Goal: Task Accomplishment & Management: Manage account settings

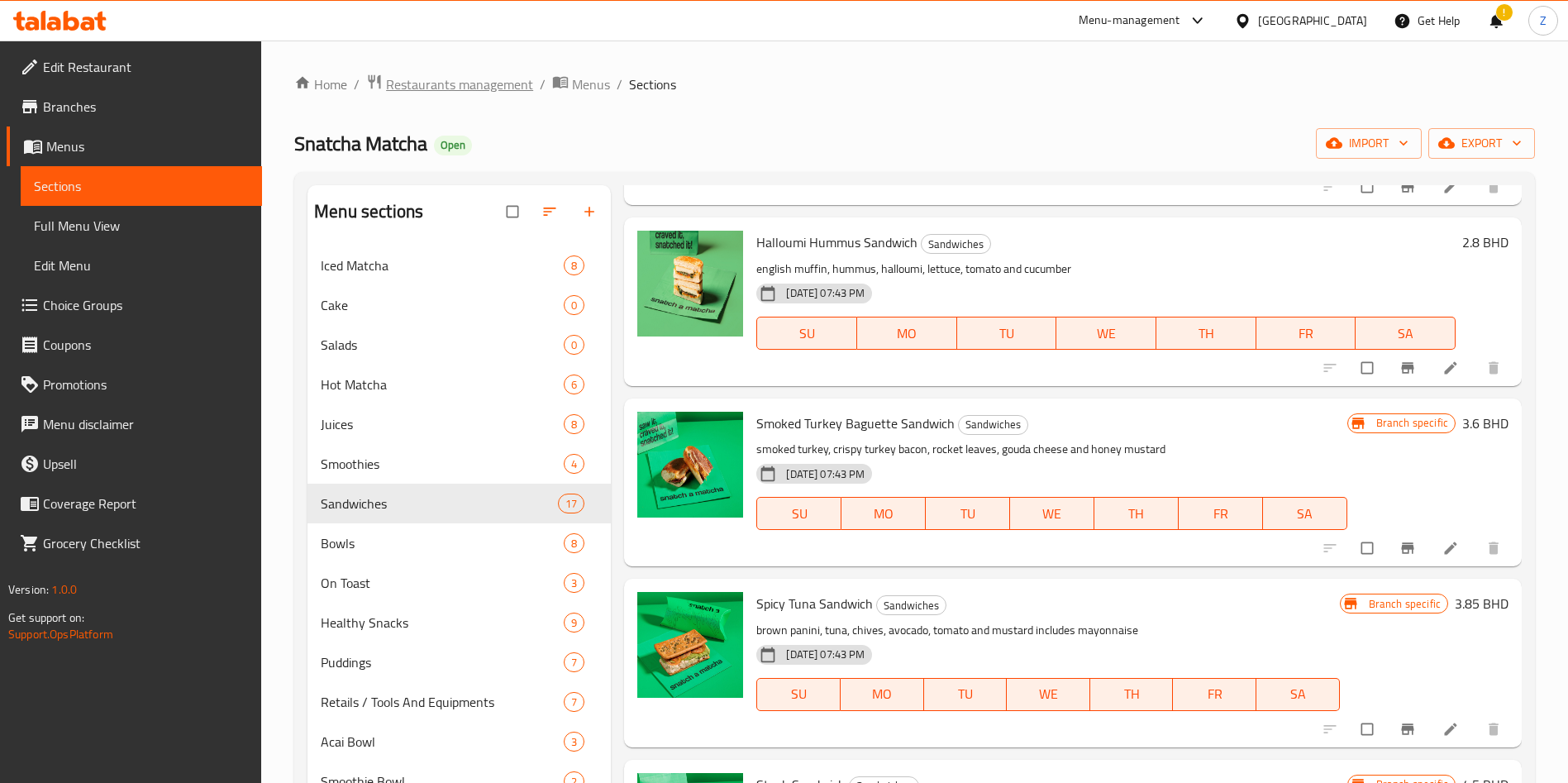
click at [449, 76] on span "Restaurants management" at bounding box center [459, 84] width 147 height 20
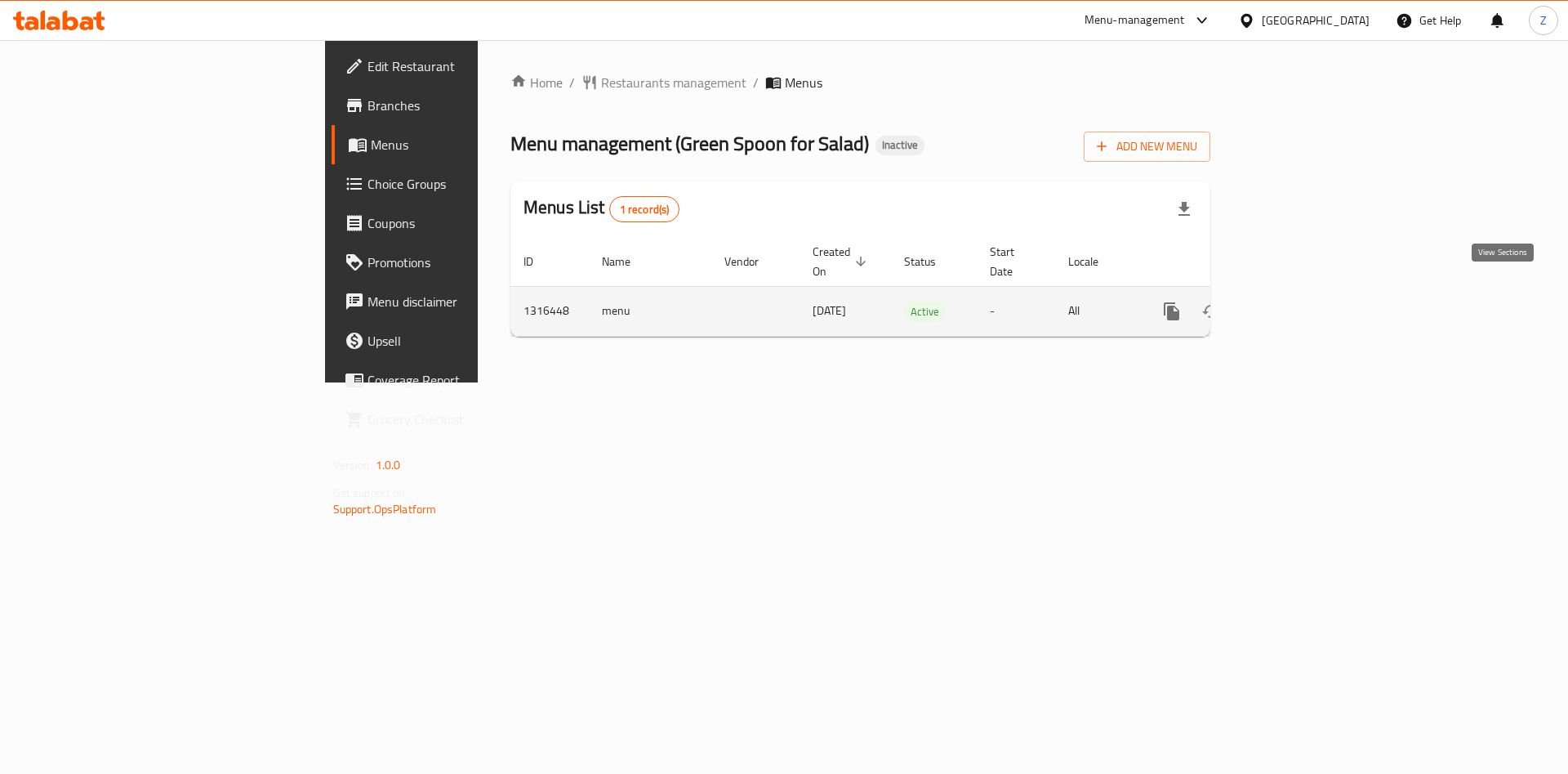
click at [1297, 304] on icon "enhanced table" at bounding box center [1289, 311] width 14 height 14
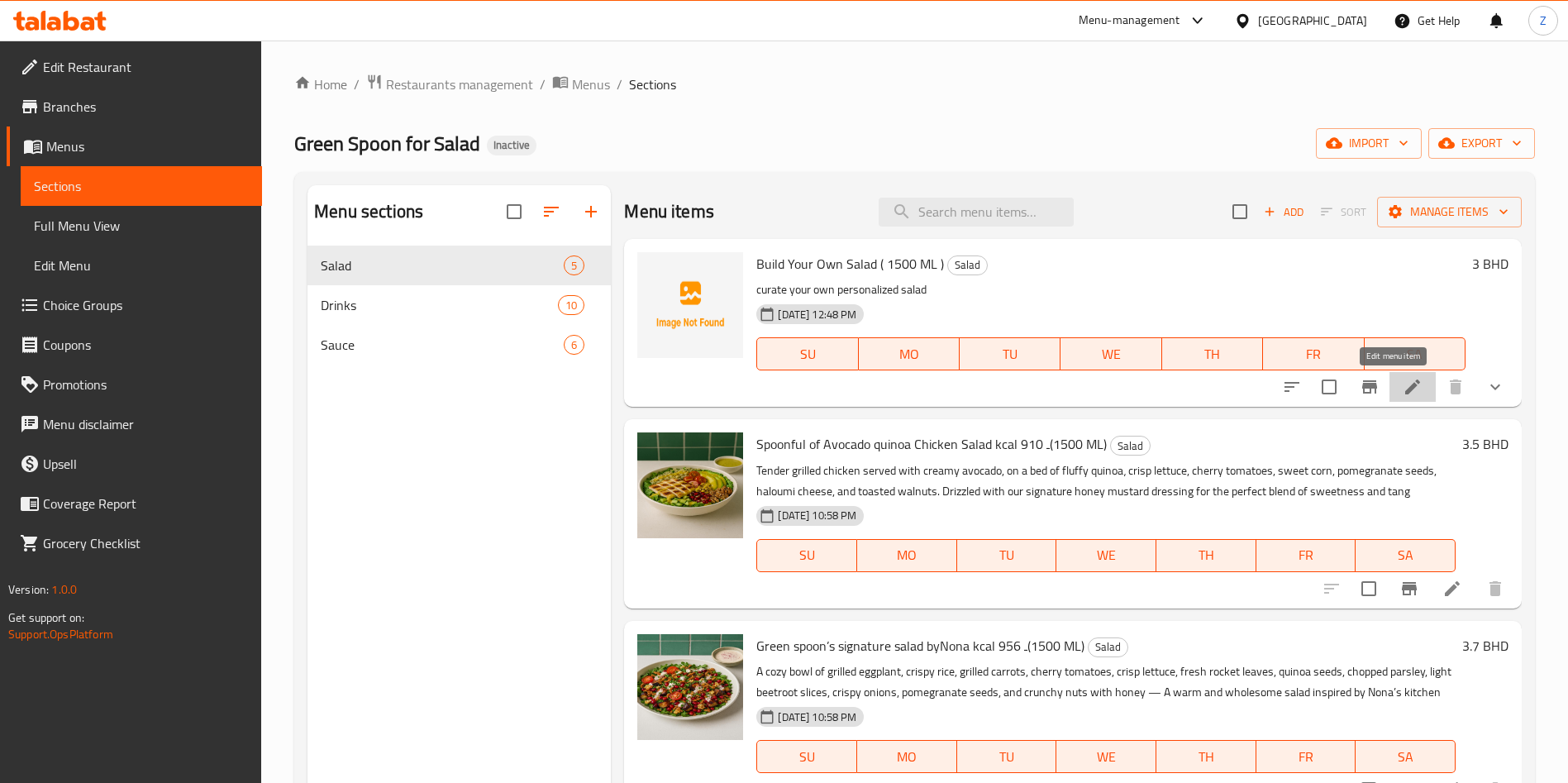
click at [1402, 386] on icon at bounding box center [1412, 387] width 20 height 20
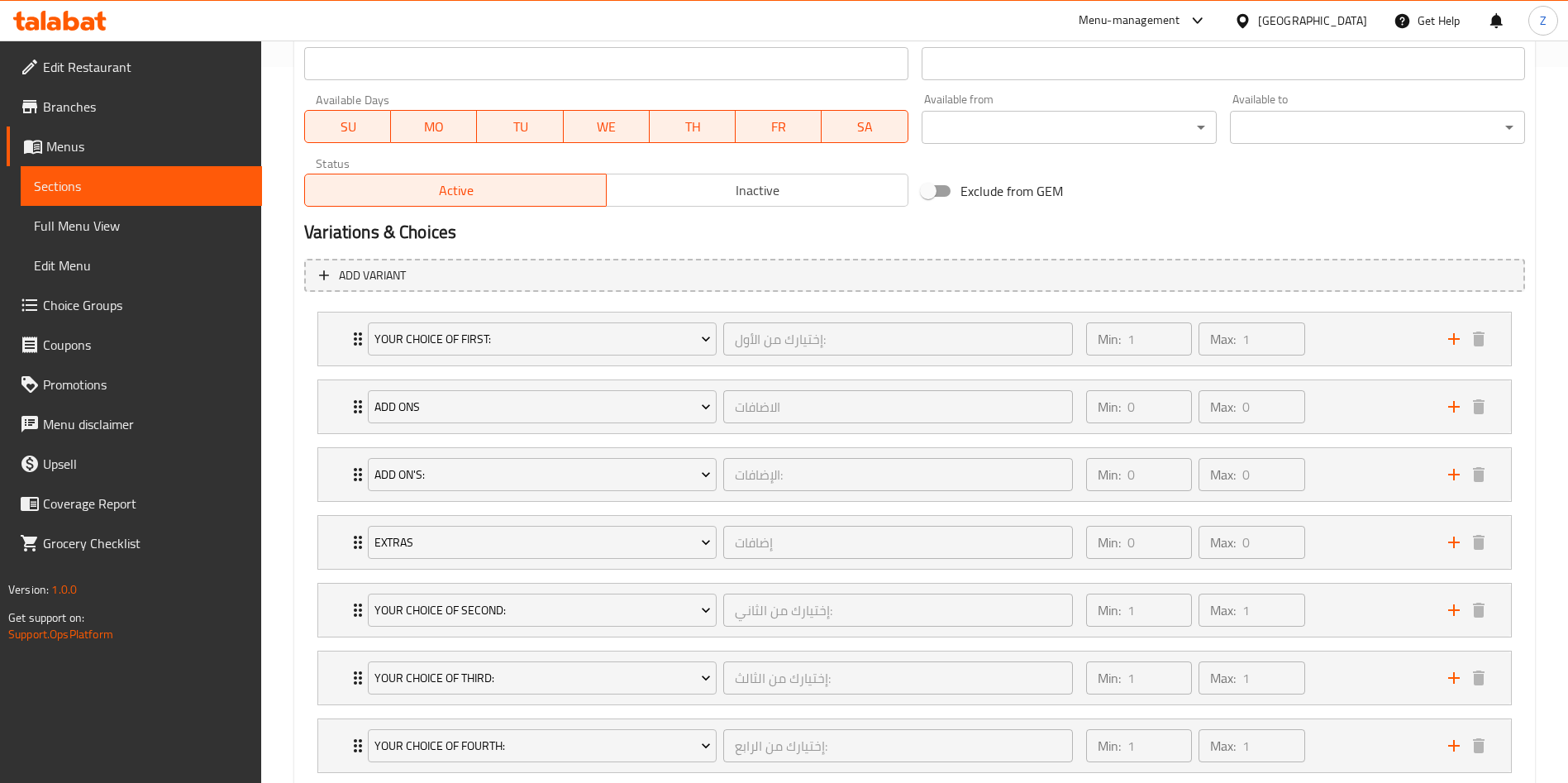
scroll to position [717, 0]
click at [332, 329] on div "Your Choice Of first: إختيارك من الأول: ​ Min: 1 ​ Max: 1 ​" at bounding box center [914, 338] width 1192 height 53
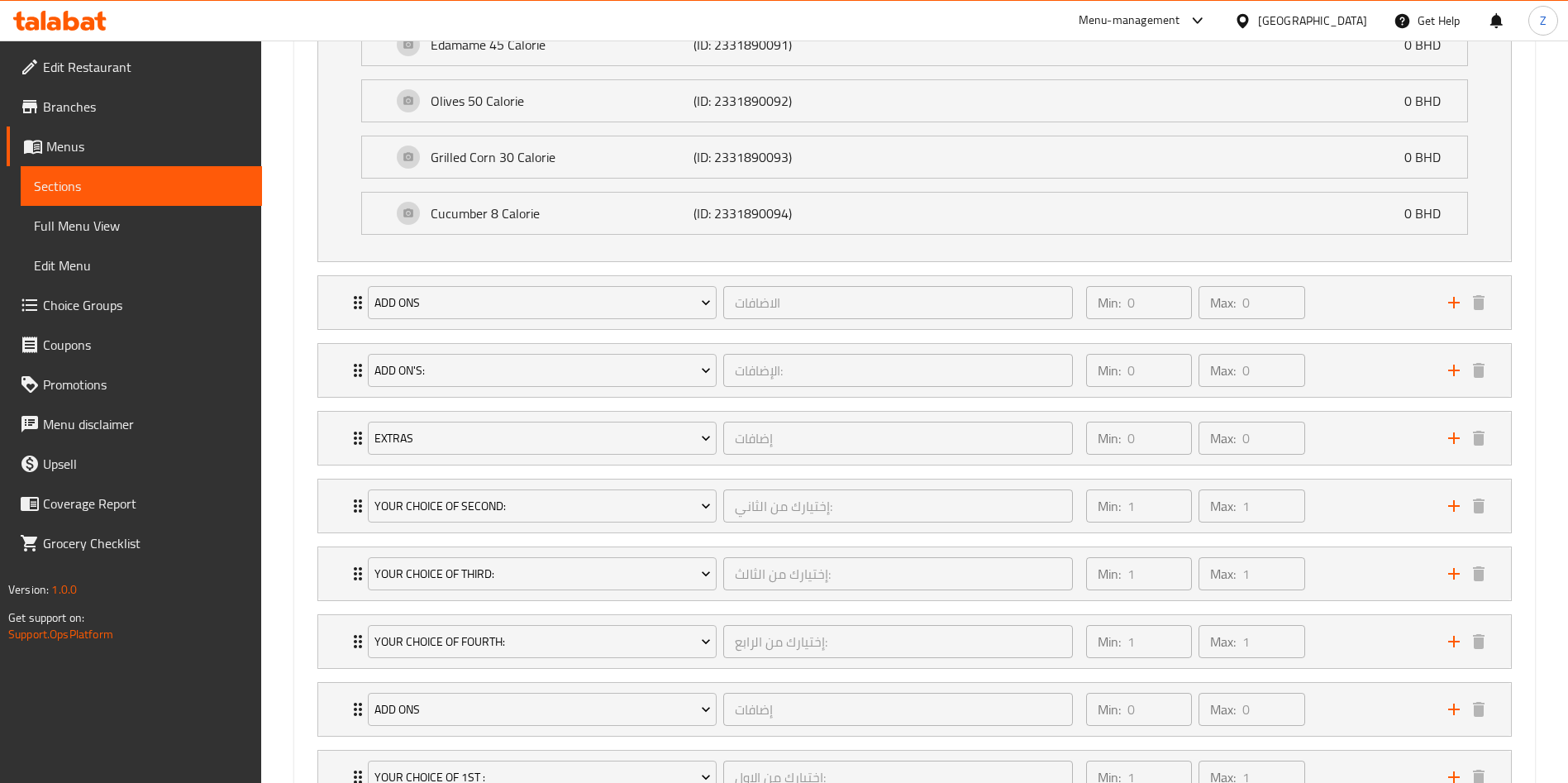
scroll to position [2192, 0]
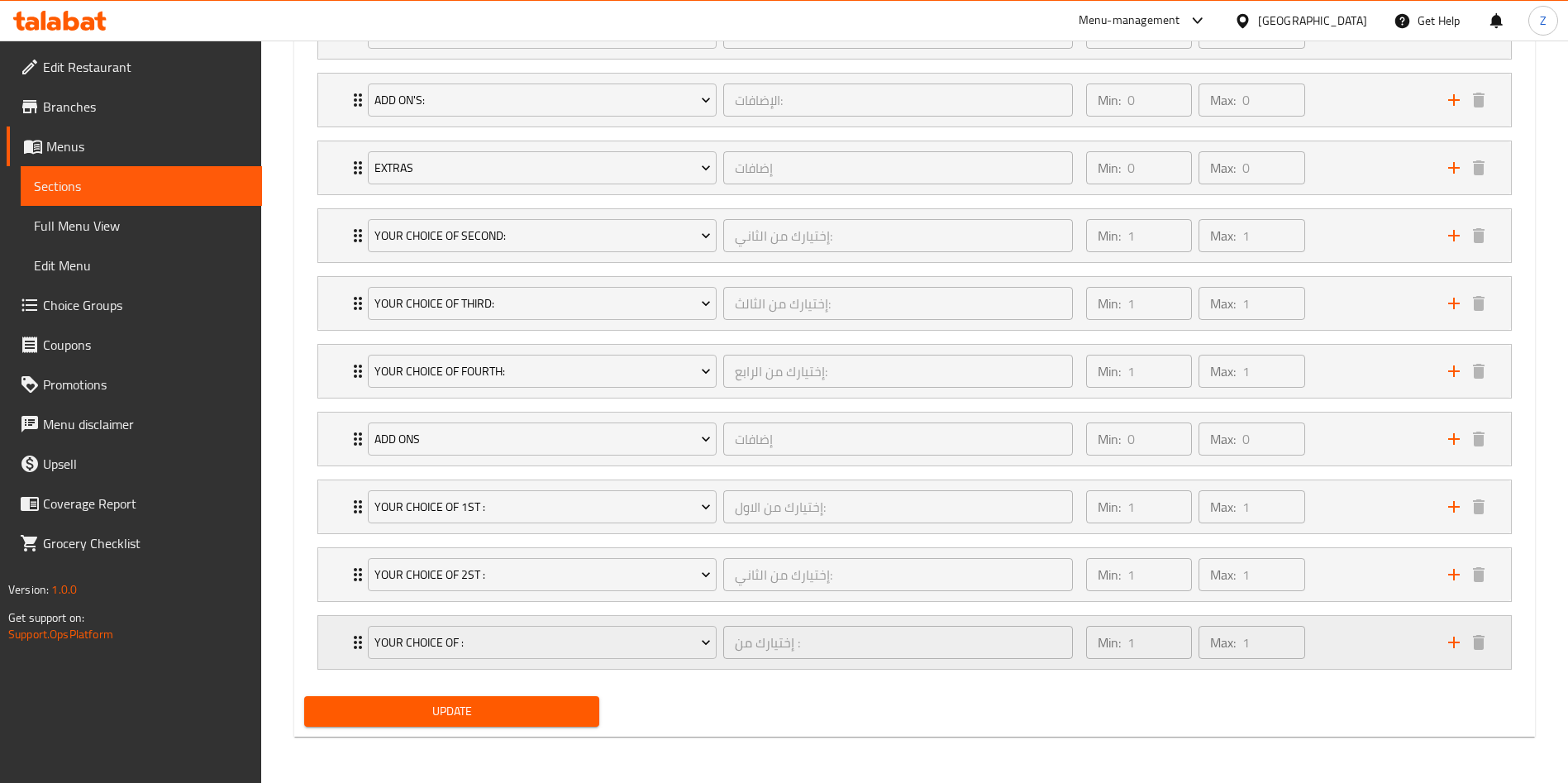
click at [346, 642] on div "Your Choice Of : إختيارك من : ​ Min: 1 ​ Max: 1 ​" at bounding box center [914, 642] width 1192 height 53
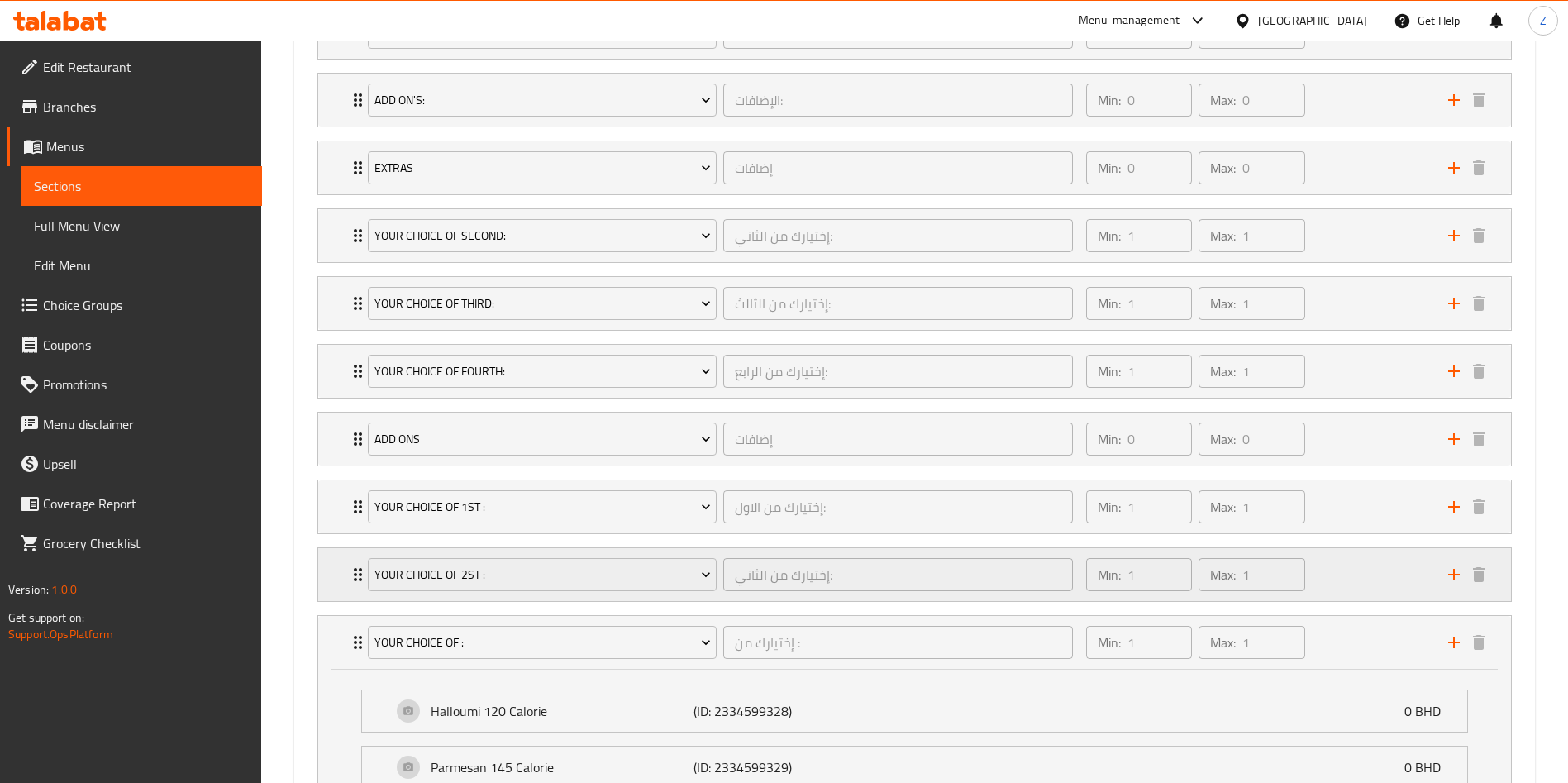
click at [351, 562] on div "Your Choice Of 2st : إختيارك من الثاني: ​ Min: 1 ​ Max: 1 ​" at bounding box center [919, 574] width 1143 height 53
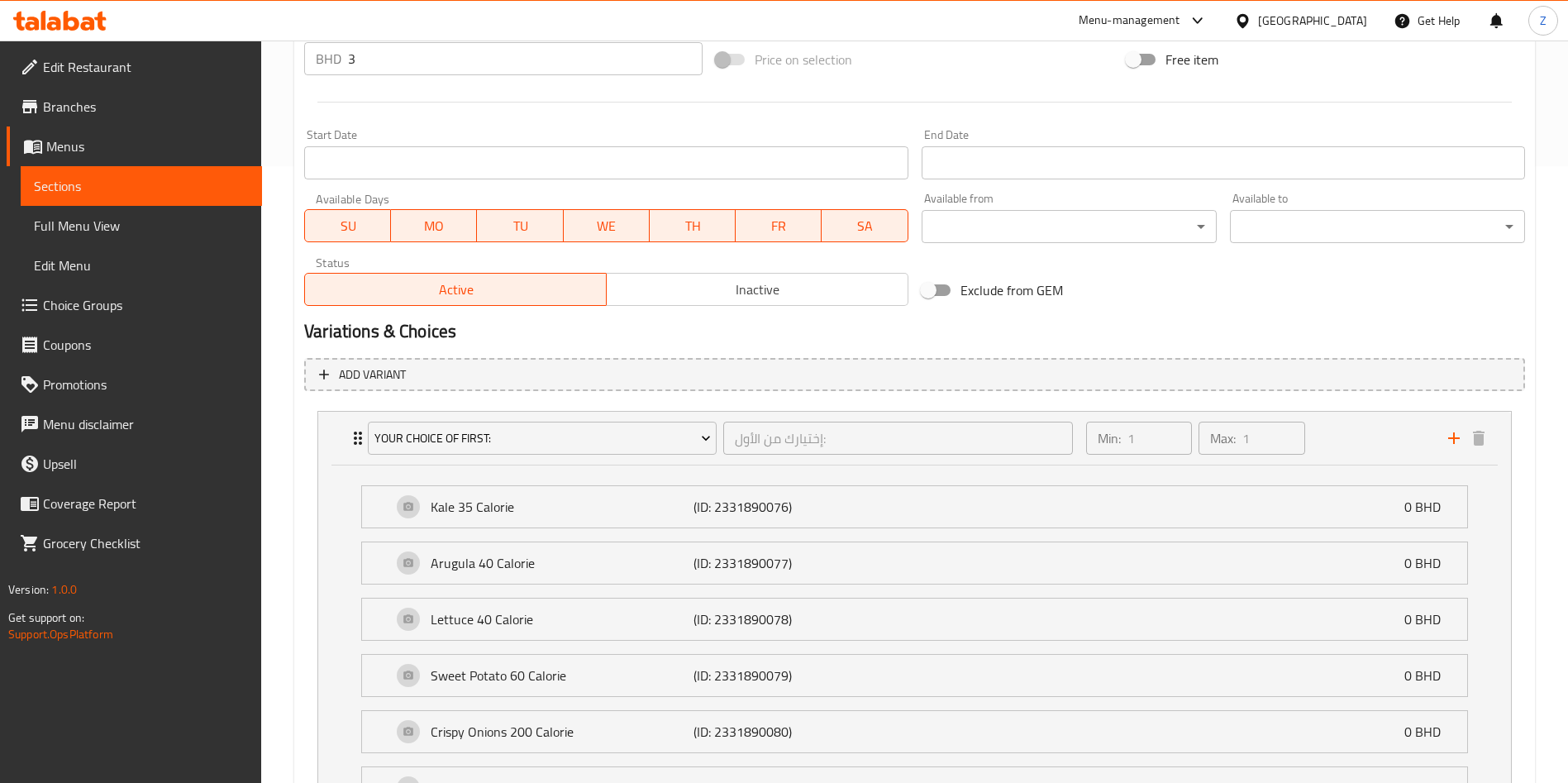
scroll to position [612, 0]
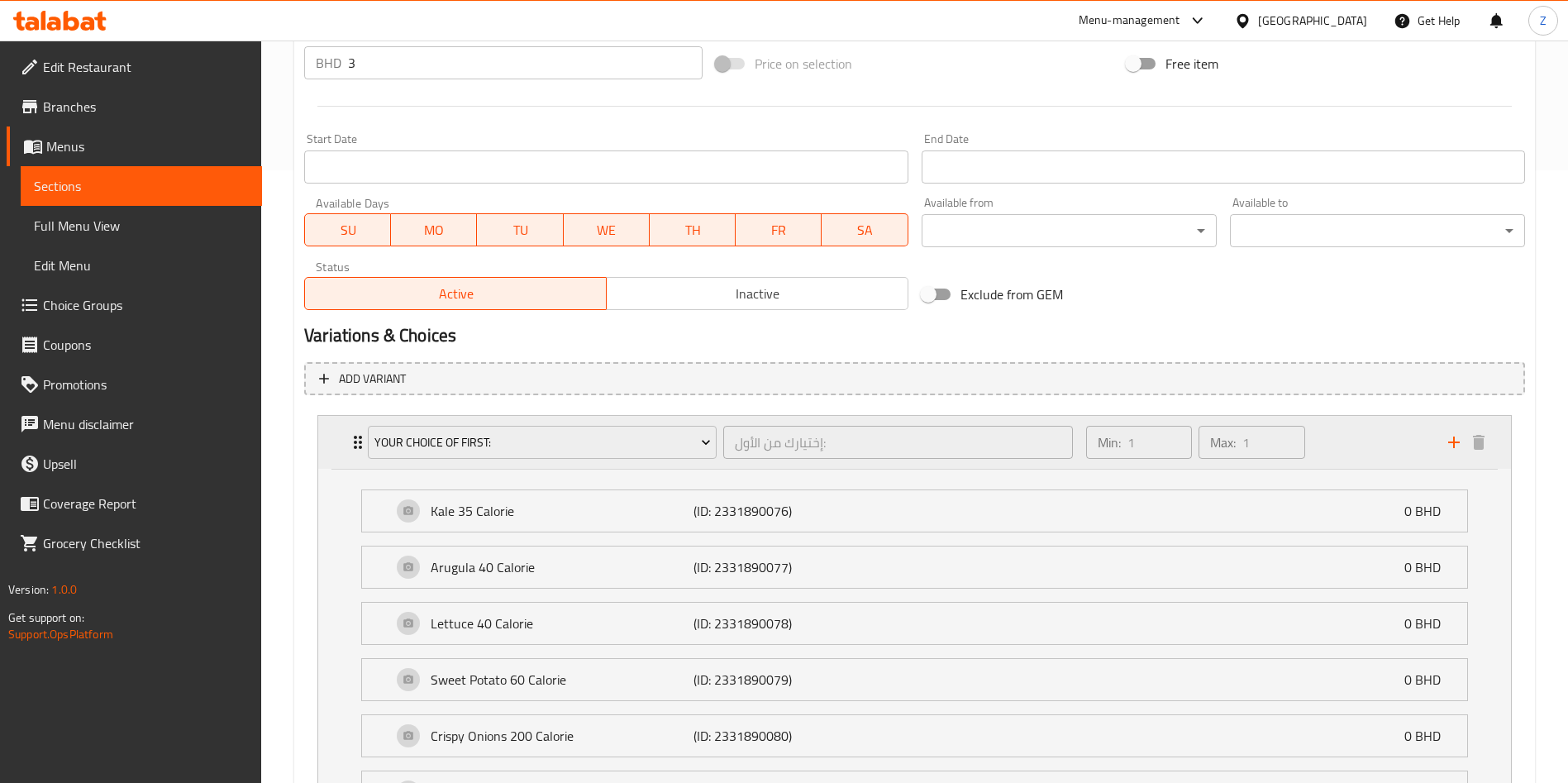
click at [355, 433] on icon "Expand" at bounding box center [357, 442] width 20 height 20
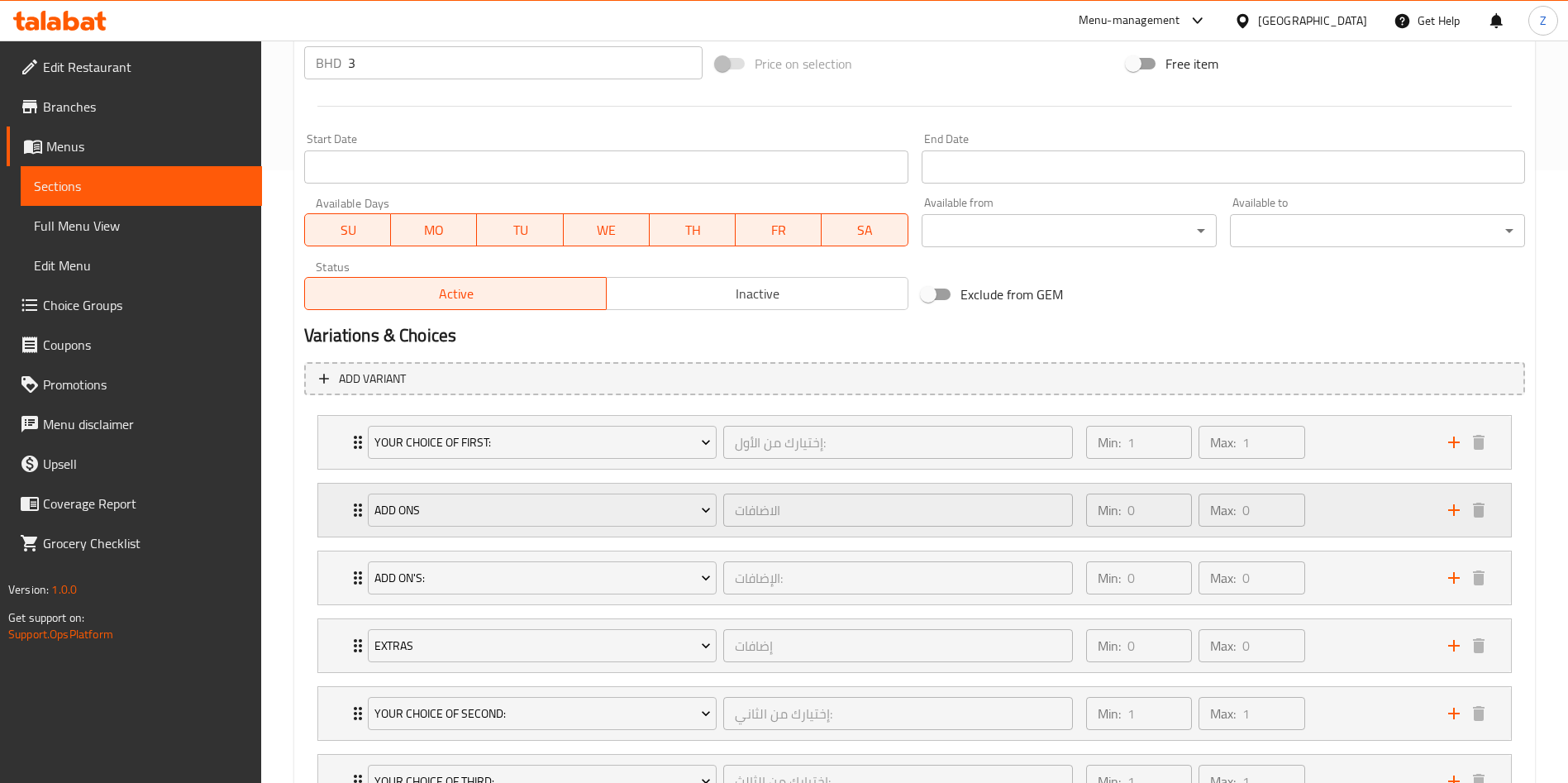
click at [350, 517] on icon "Expand" at bounding box center [357, 510] width 20 height 20
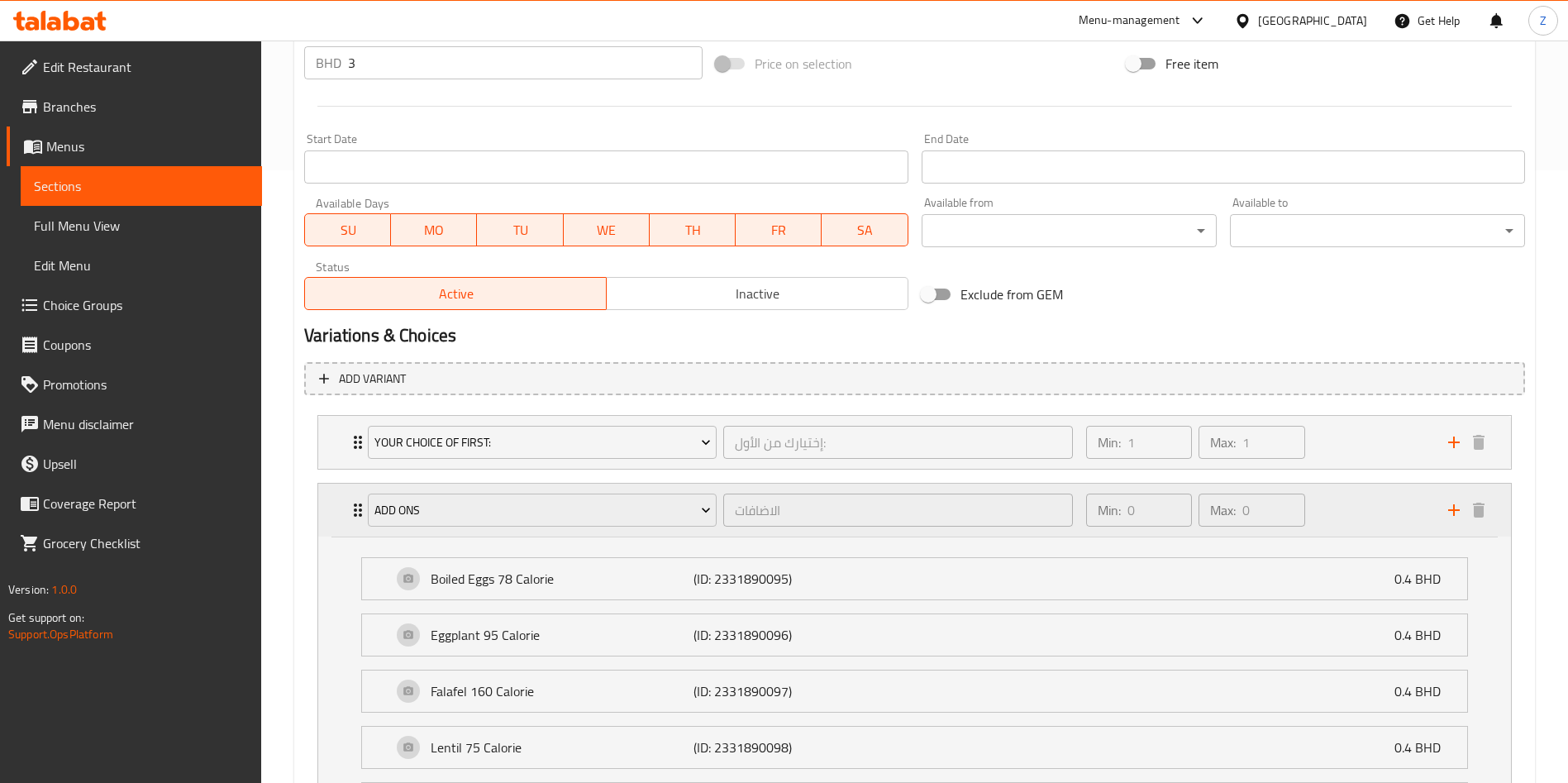
click at [350, 517] on icon "Expand" at bounding box center [357, 510] width 20 height 20
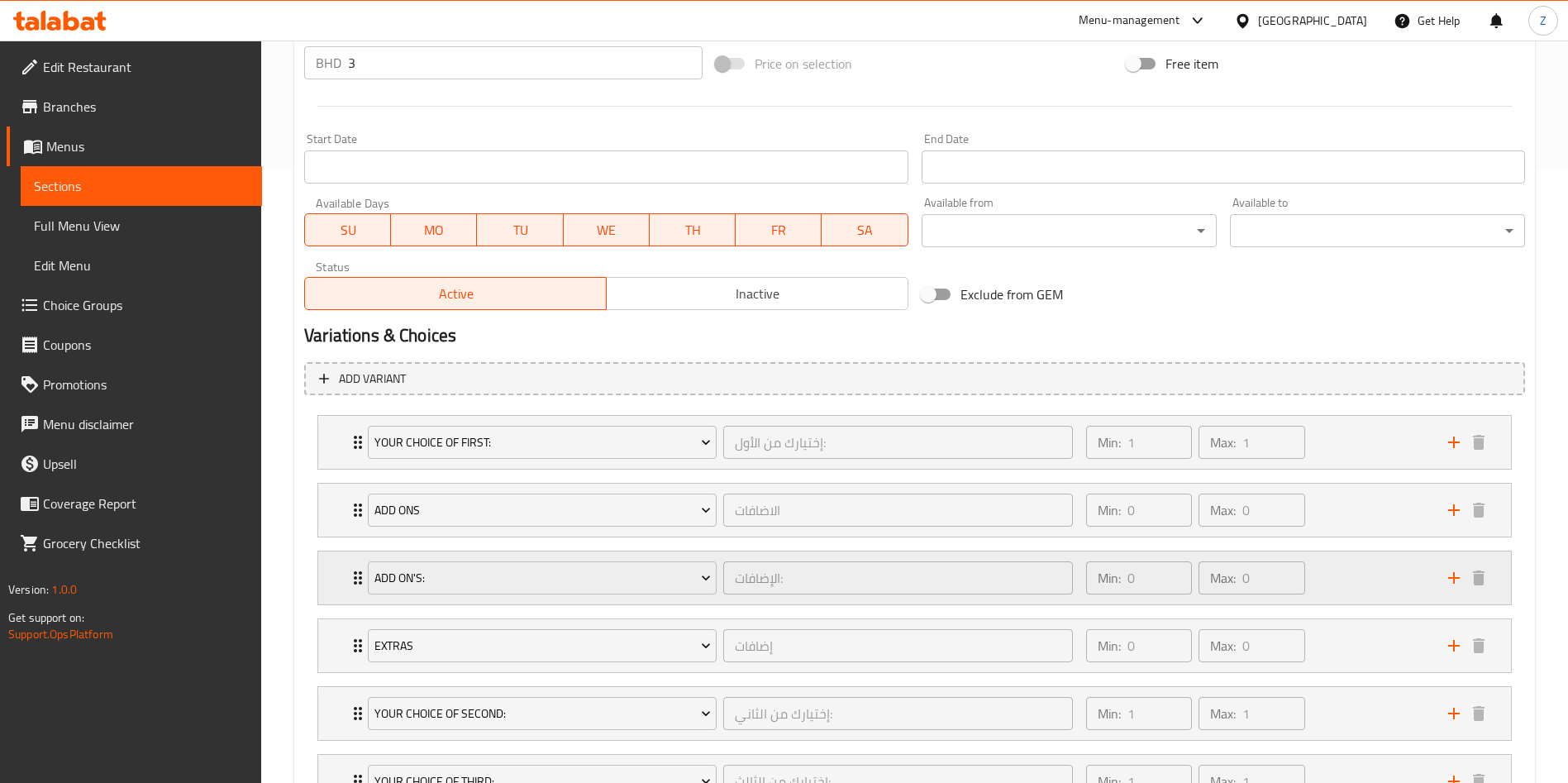
click at [344, 578] on div "Add On's: الإضافات: ​ Min: 0 ​ Max: 0 ​" at bounding box center [914, 578] width 1192 height 53
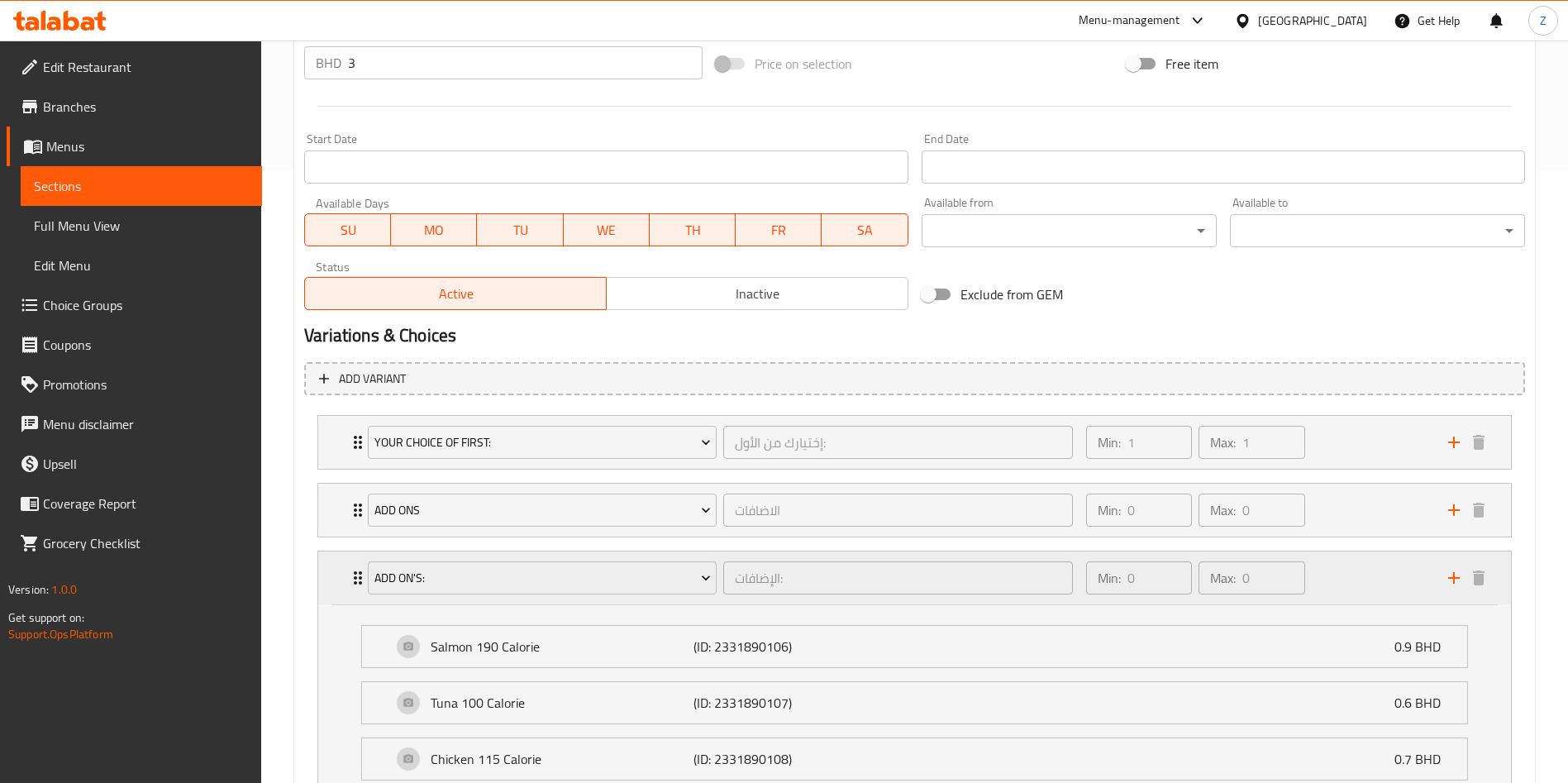
click at [344, 578] on div "Add On's: الإضافات: ​ Min: 0 ​ Max: 0 ​" at bounding box center [914, 578] width 1192 height 53
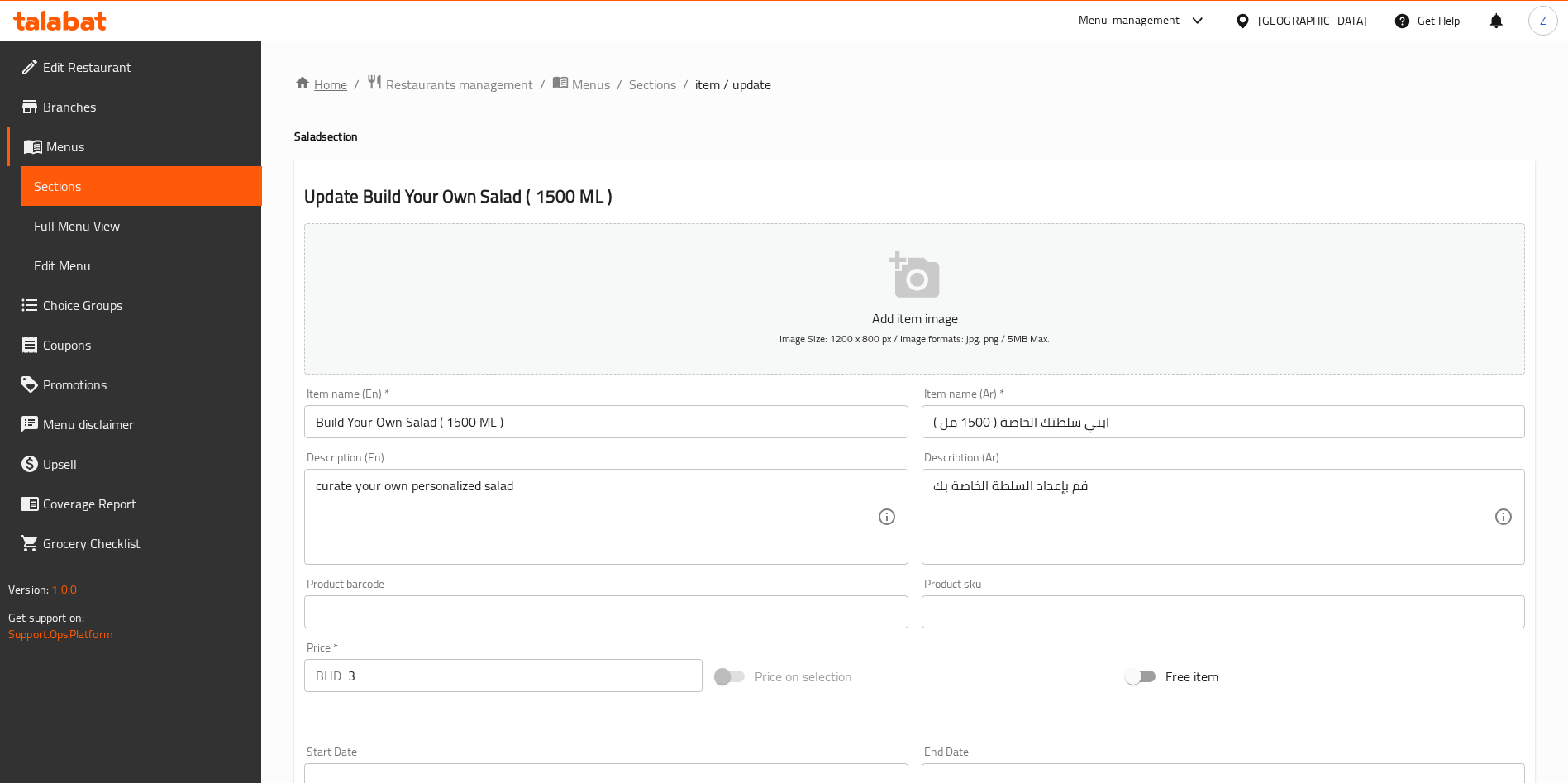
click at [325, 85] on link "Home" at bounding box center [320, 84] width 53 height 20
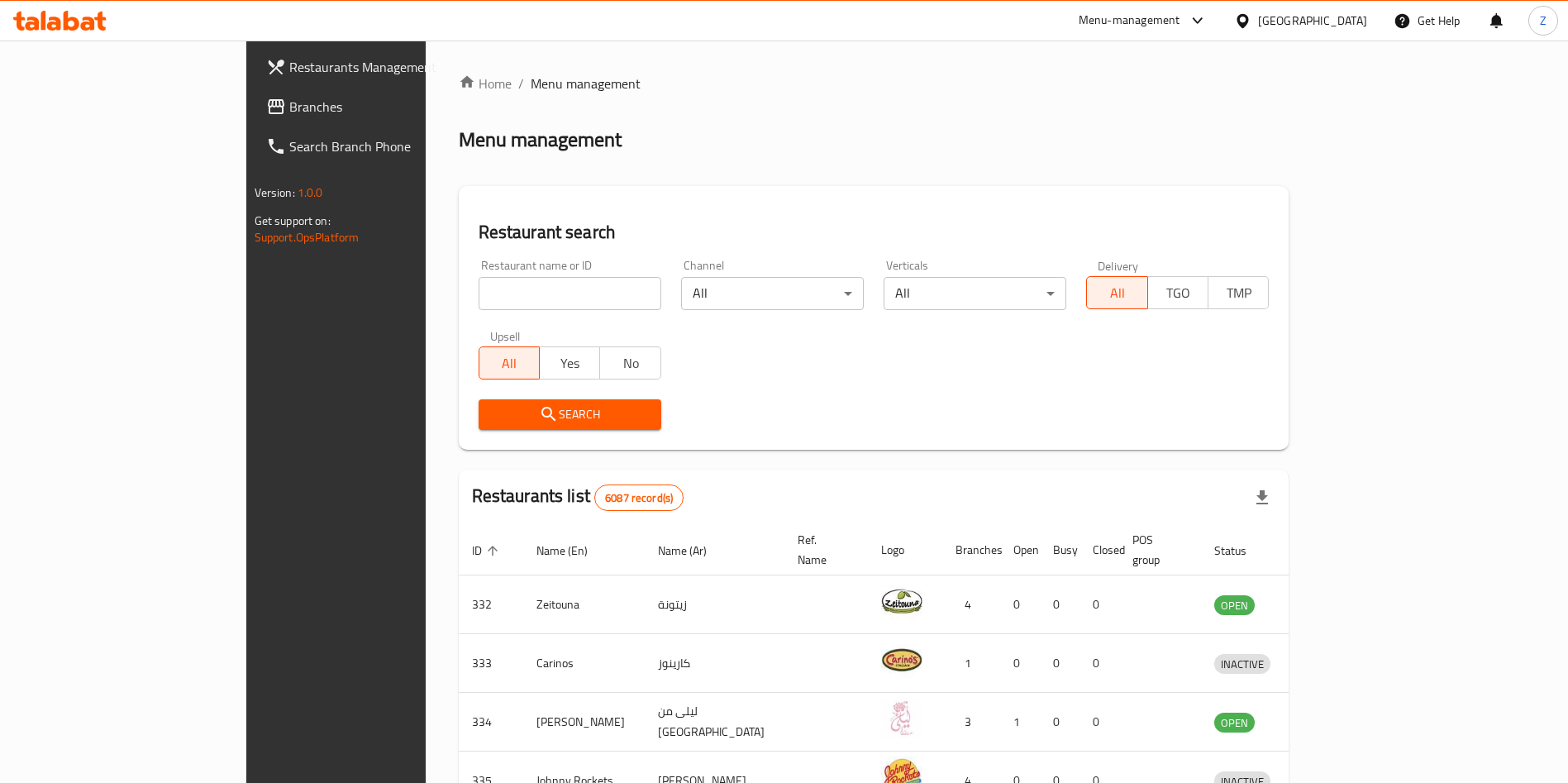
click at [478, 295] on input "search" at bounding box center [569, 294] width 183 height 33
type input "ل"
type input "green spoon"
click at [500, 418] on span "Search" at bounding box center [570, 414] width 156 height 21
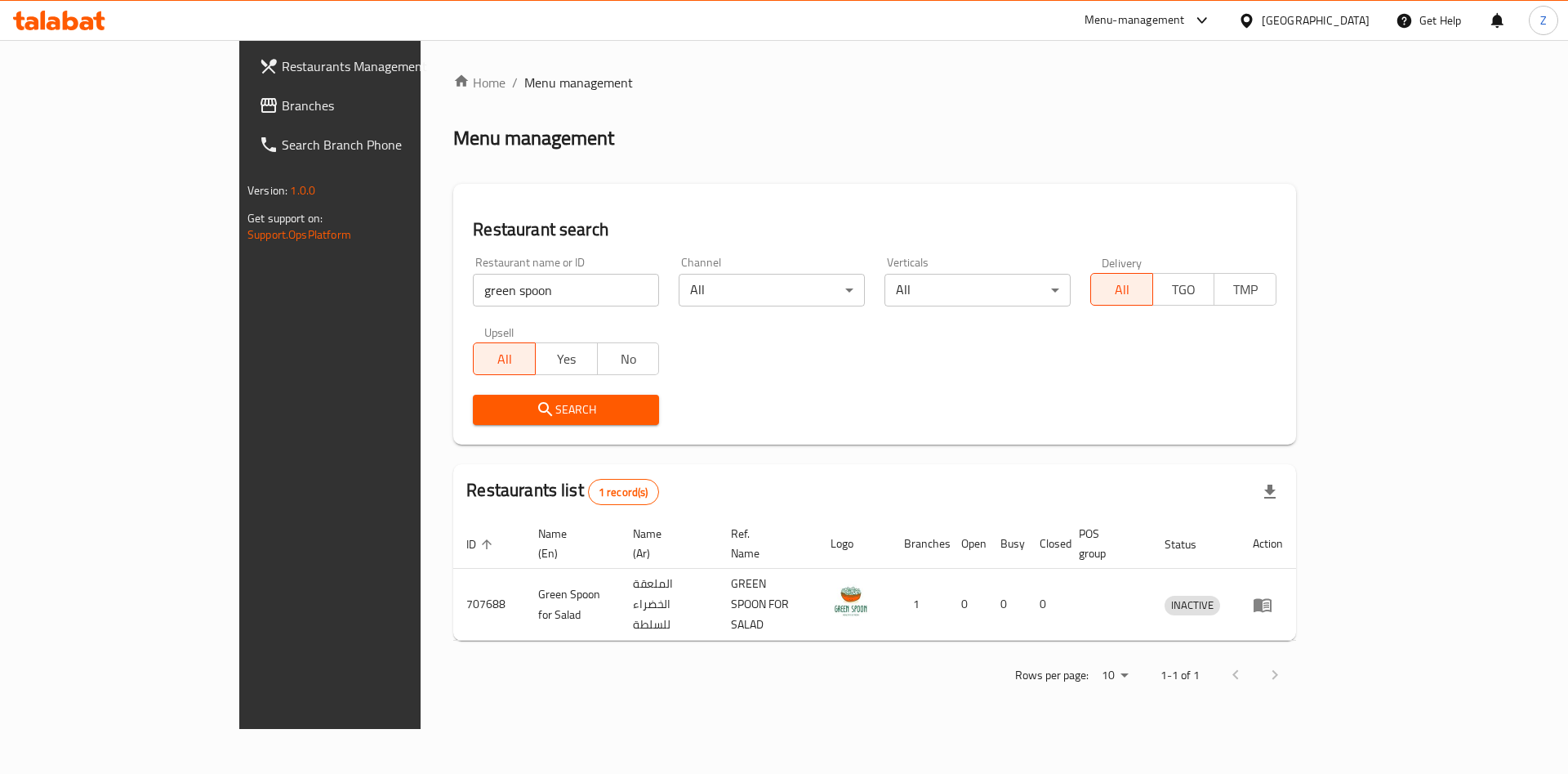
click at [1296, 106] on div "Home / Menu management Menu management Restaurant search Restaurant name or ID …" at bounding box center [875, 384] width 843 height 623
click at [473, 279] on input "green spoon" at bounding box center [565, 290] width 186 height 33
type input "ث"
type input "guji"
click button "Search" at bounding box center [565, 409] width 186 height 30
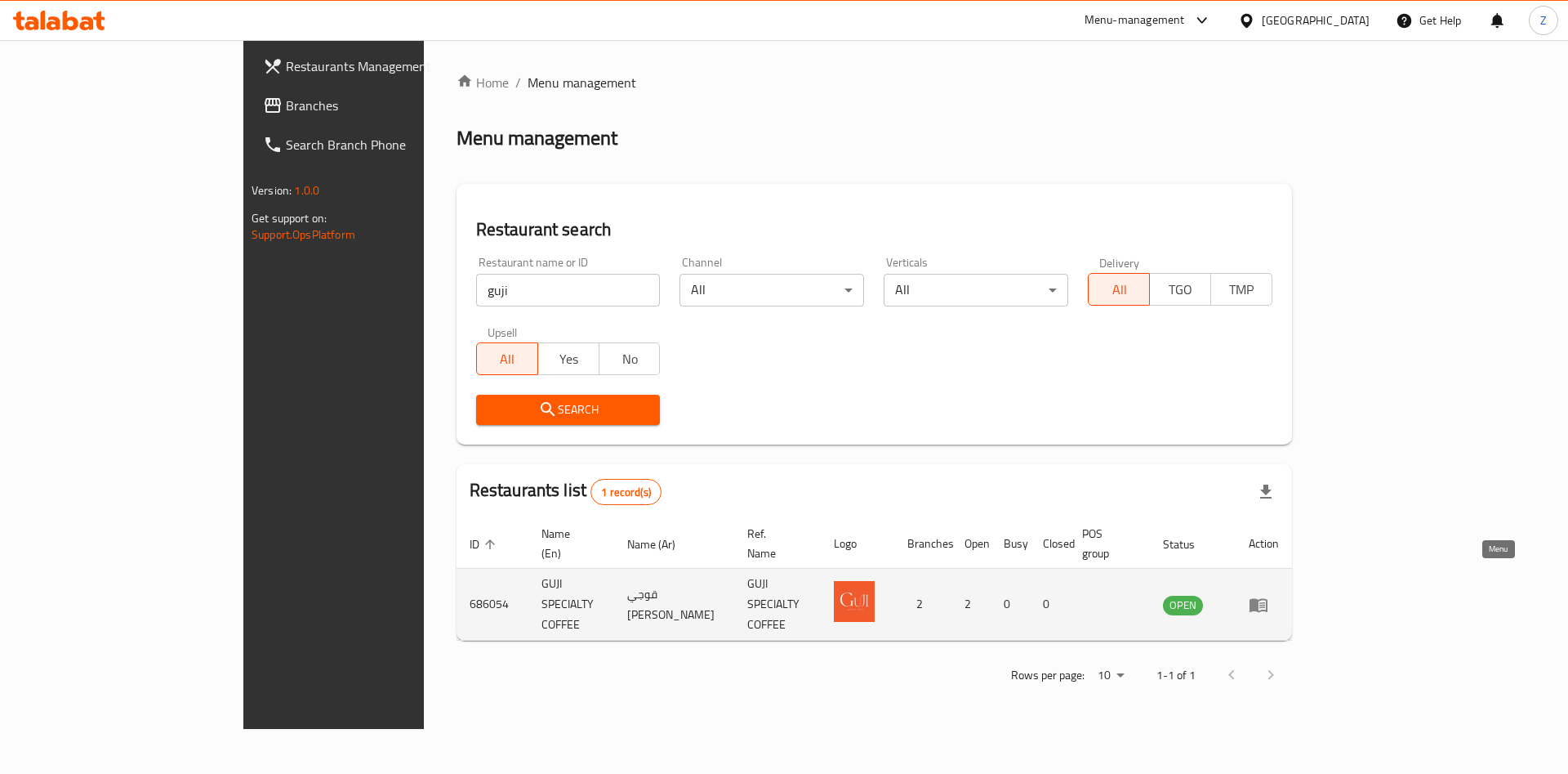
click at [1269, 594] on icon "enhanced table" at bounding box center [1258, 604] width 19 height 19
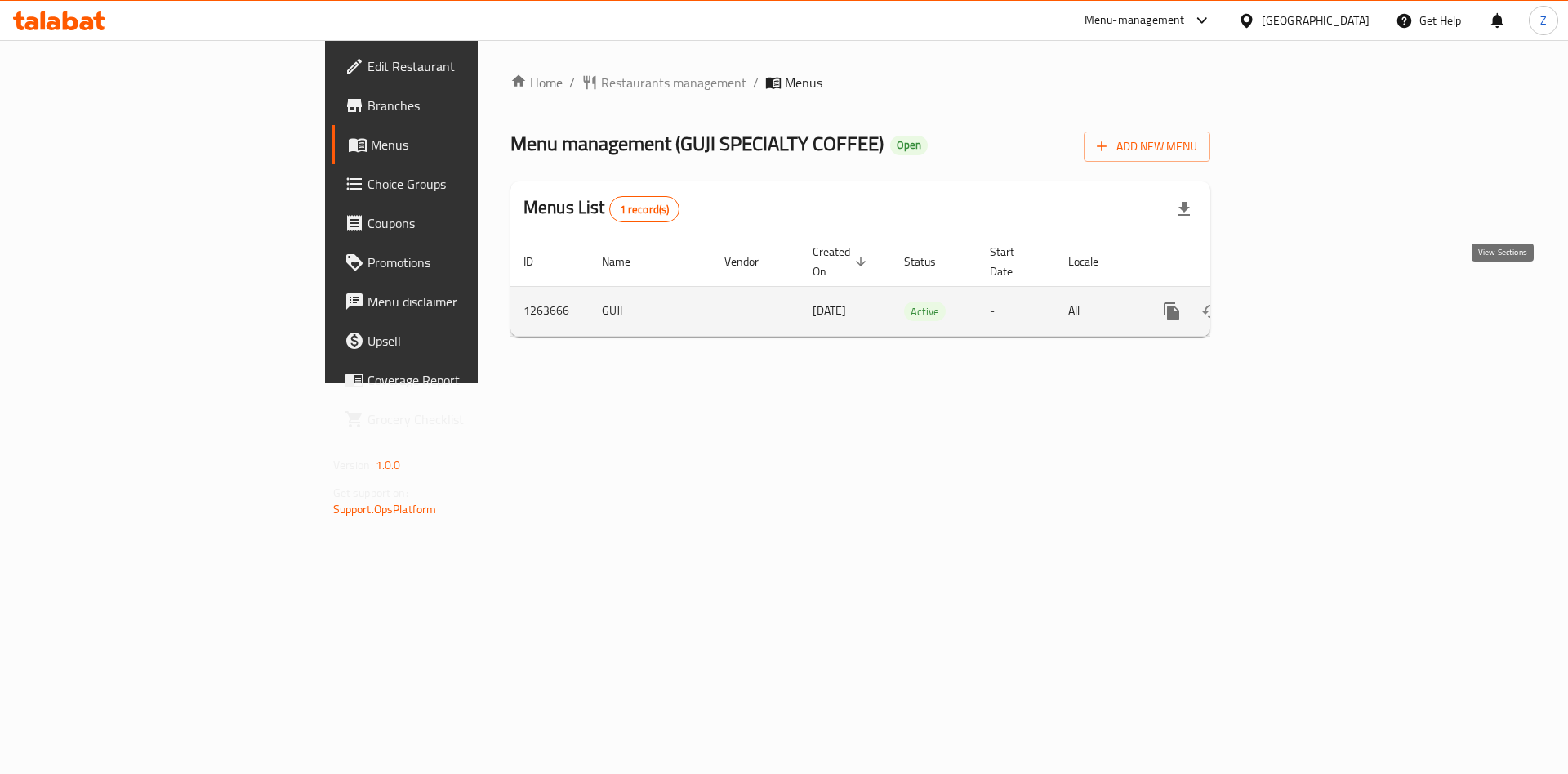
click at [1297, 304] on icon "enhanced table" at bounding box center [1289, 311] width 14 height 14
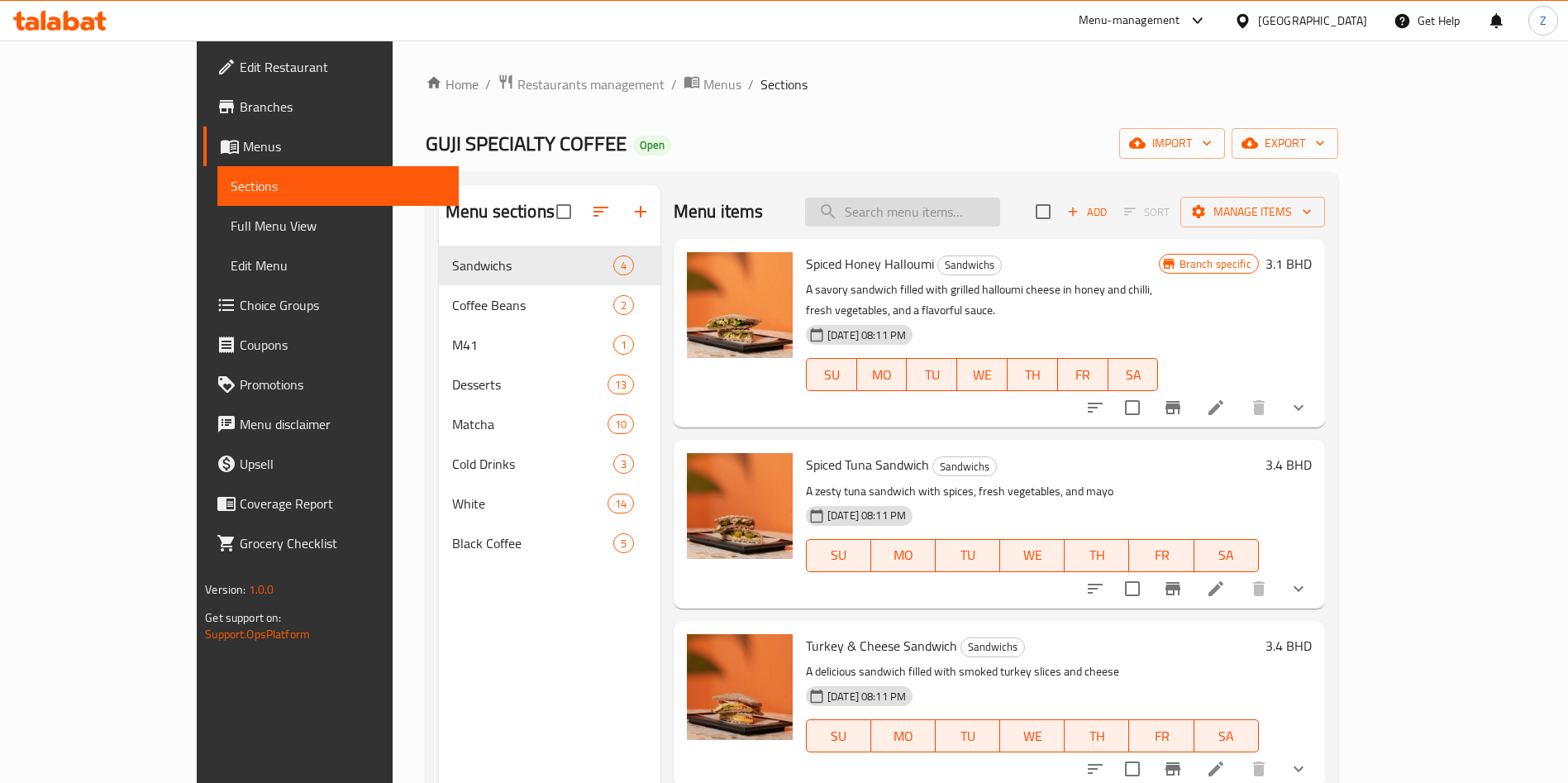
click at [937, 210] on input "search" at bounding box center [902, 212] width 195 height 29
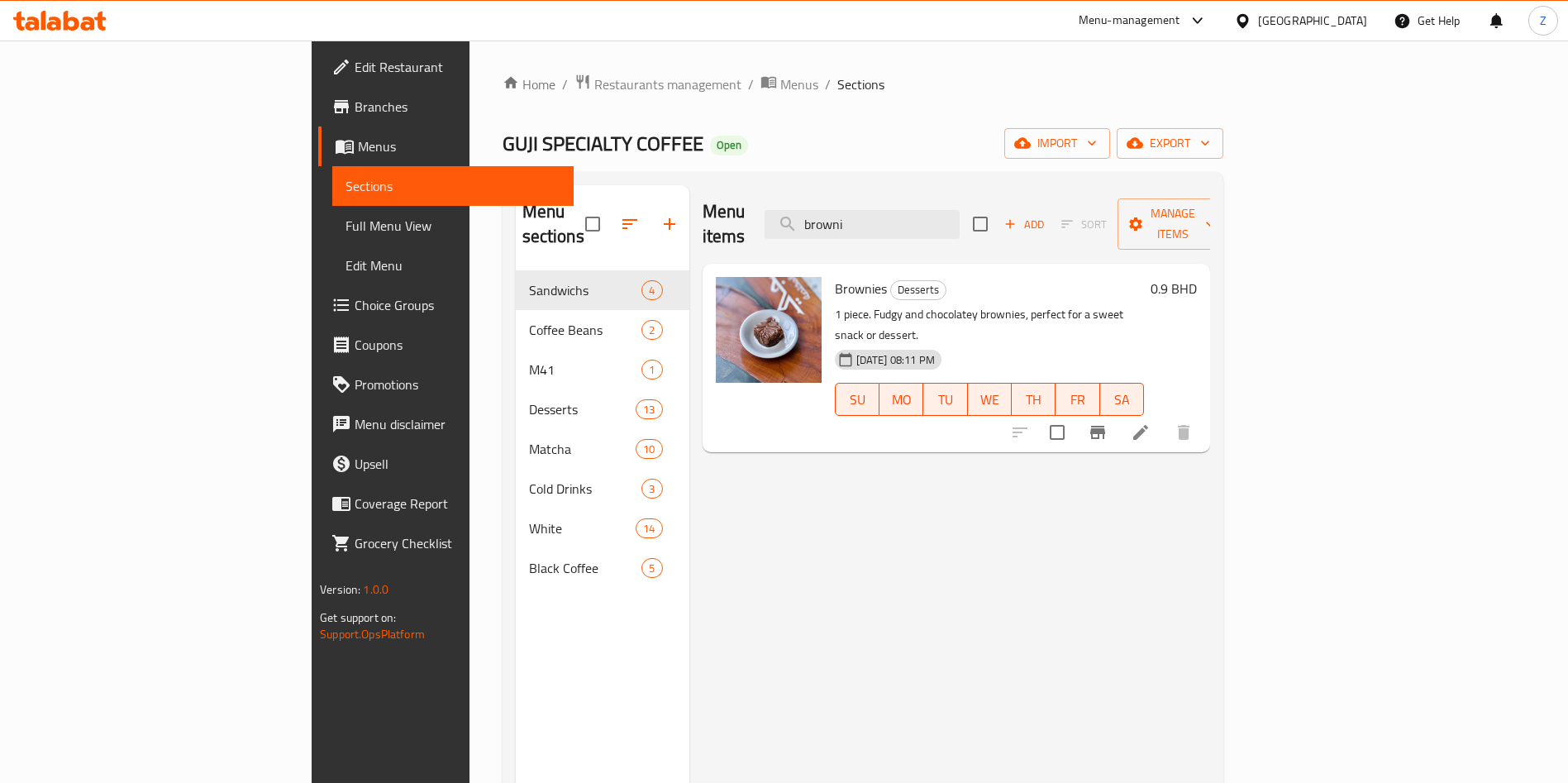
type input "browni"
click at [1197, 277] on h6 "0.9 BHD" at bounding box center [1173, 289] width 46 height 23
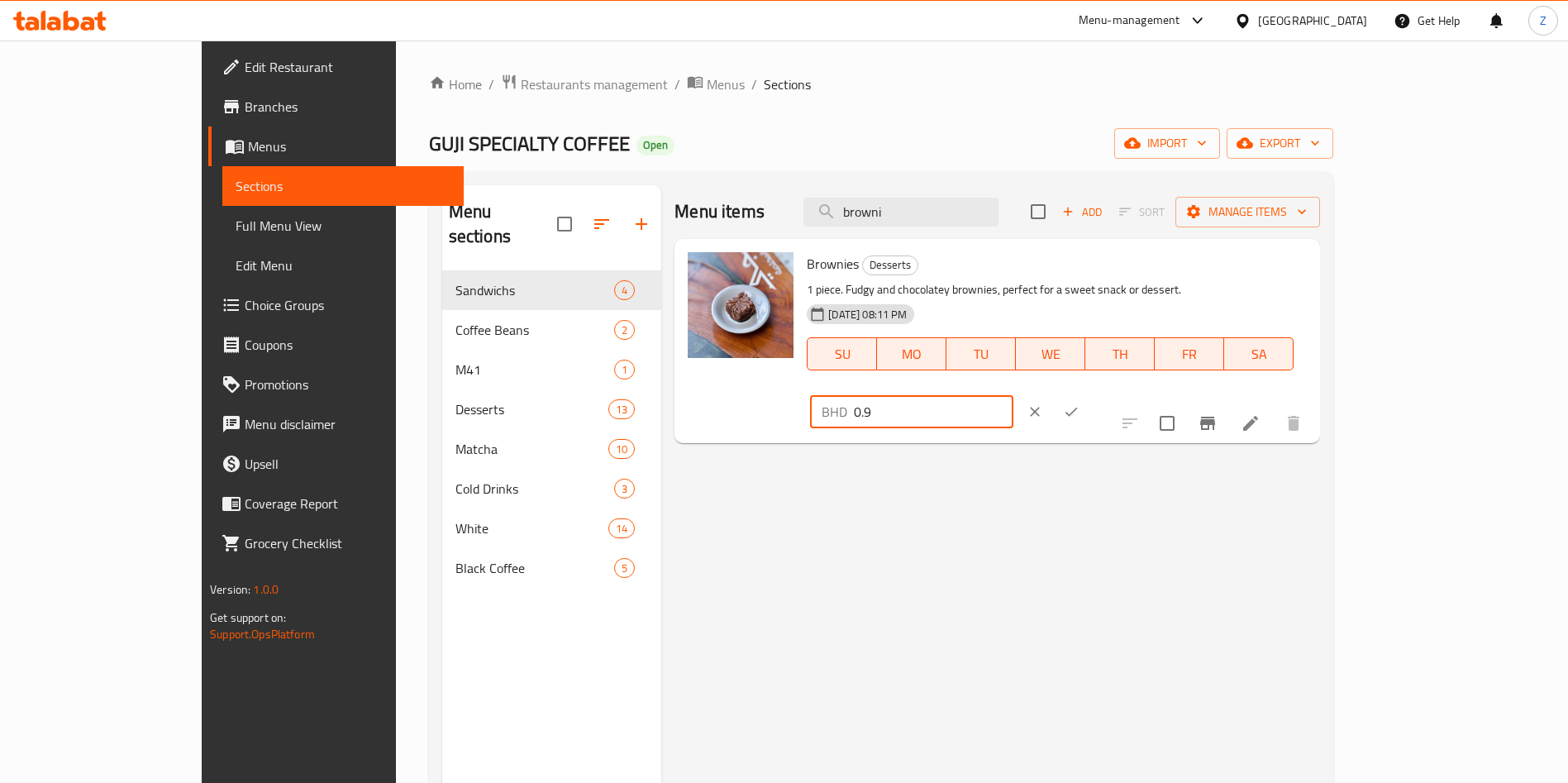
click at [1012, 395] on input "0.9" at bounding box center [932, 412] width 159 height 33
type input "0.6"
click at [1077, 407] on icon "ok" at bounding box center [1070, 411] width 13 height 9
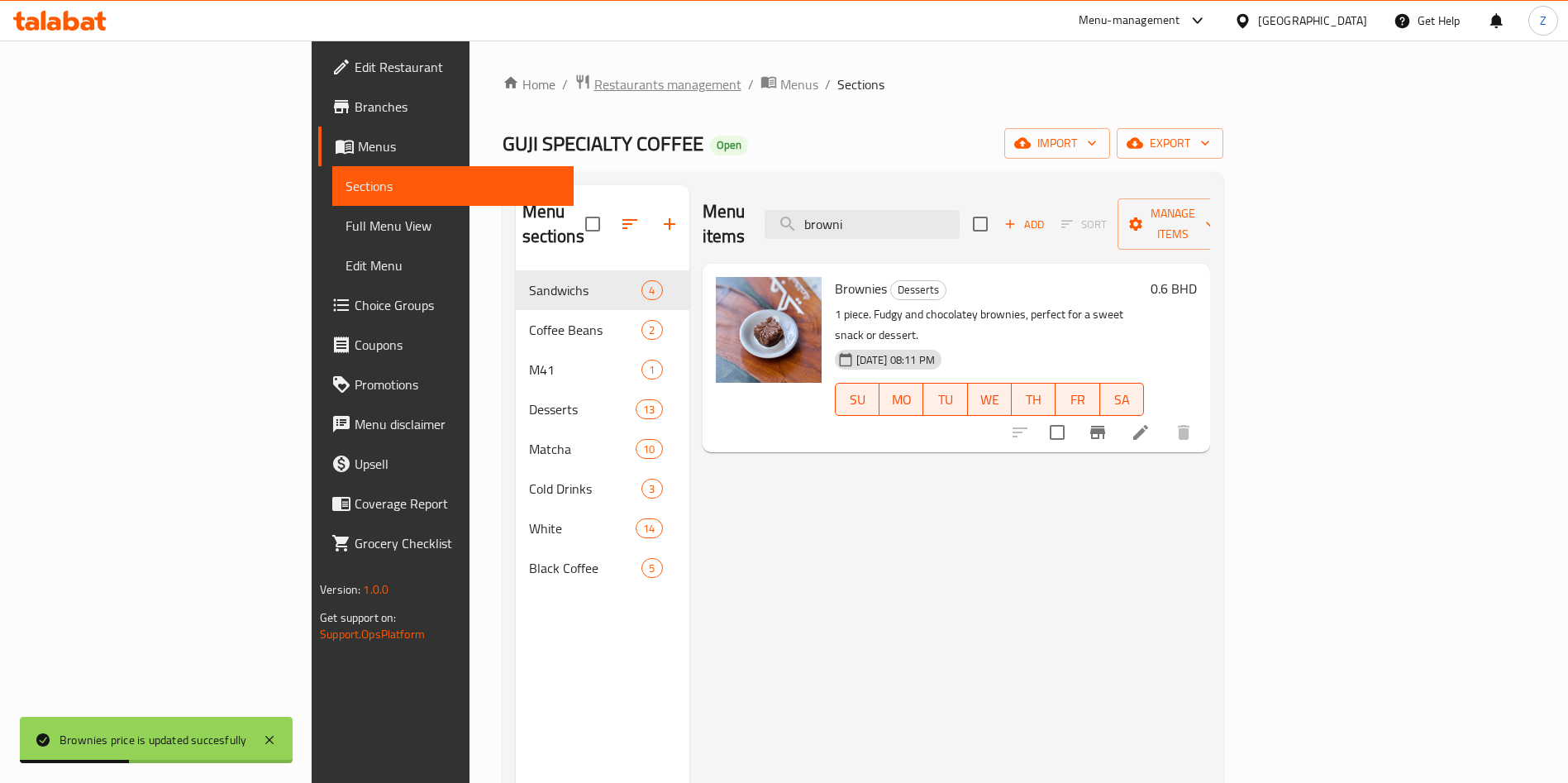
click at [595, 90] on span "Restaurants management" at bounding box center [668, 84] width 147 height 20
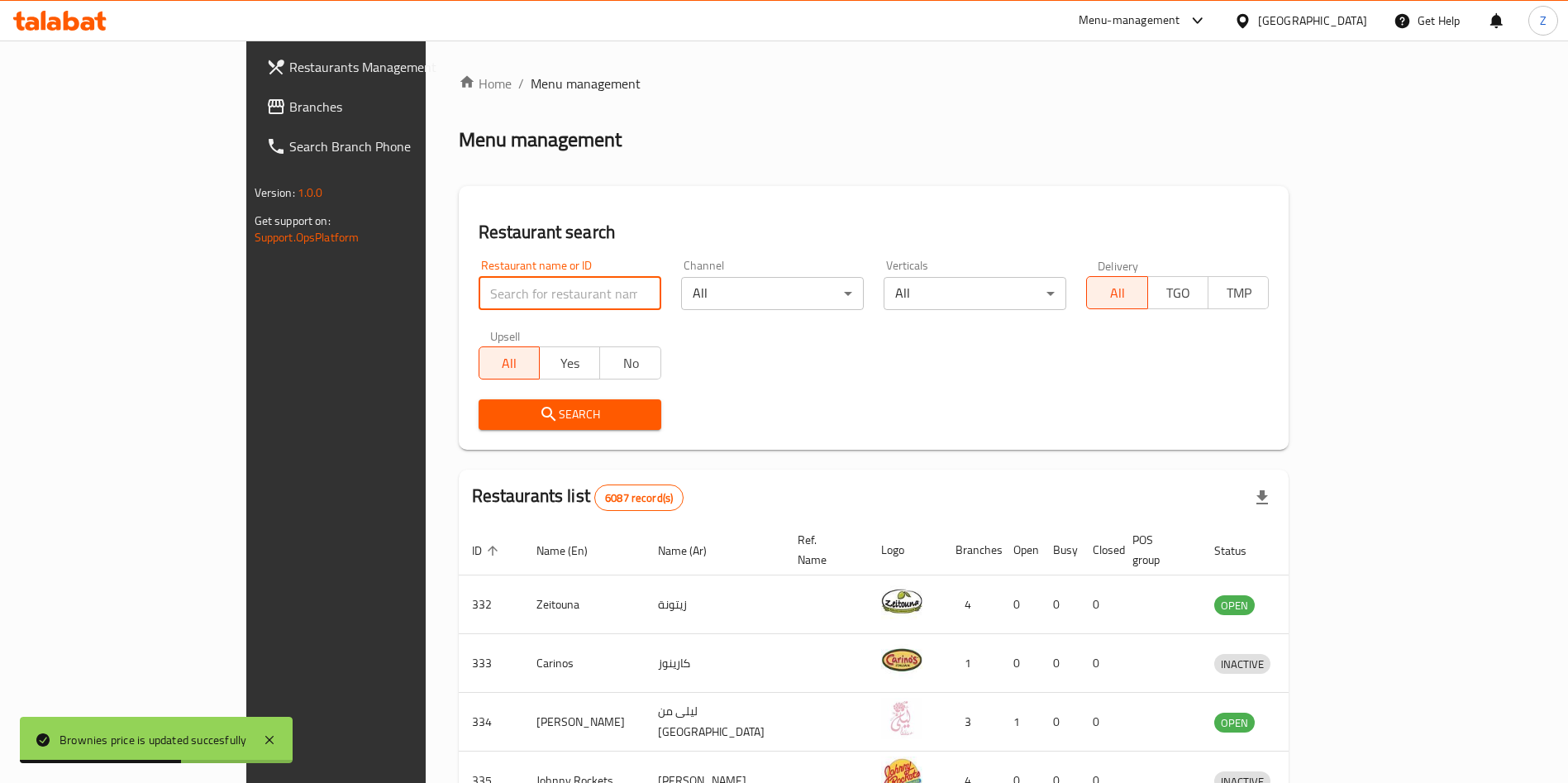
click at [478, 281] on input "search" at bounding box center [569, 294] width 183 height 33
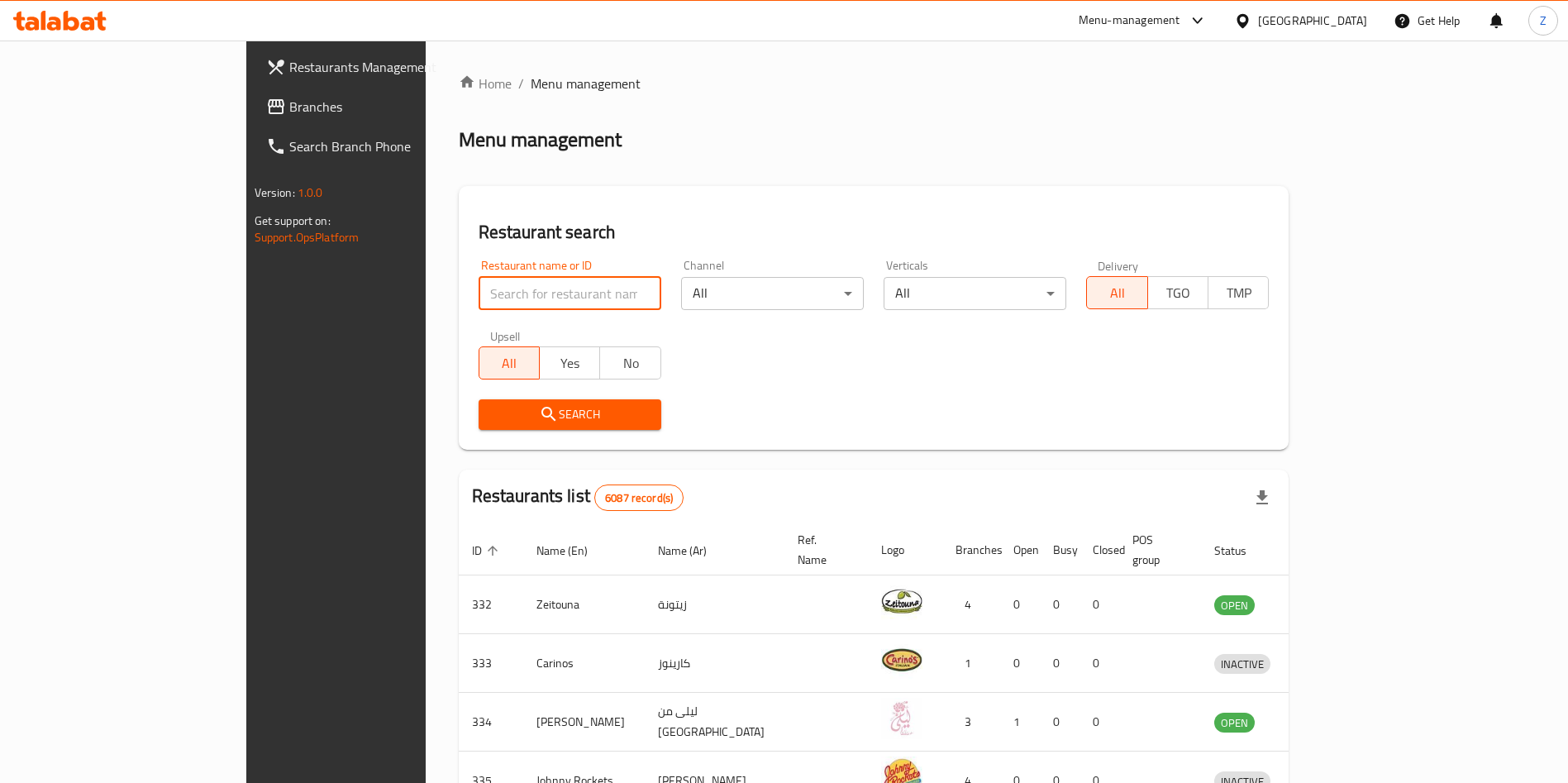
click at [478, 281] on input "search" at bounding box center [569, 294] width 183 height 33
click at [687, 191] on div "Restaurant search Restaurant name or ID Restaurant name or ID Channel All ​ Ver…" at bounding box center [874, 317] width 831 height 264
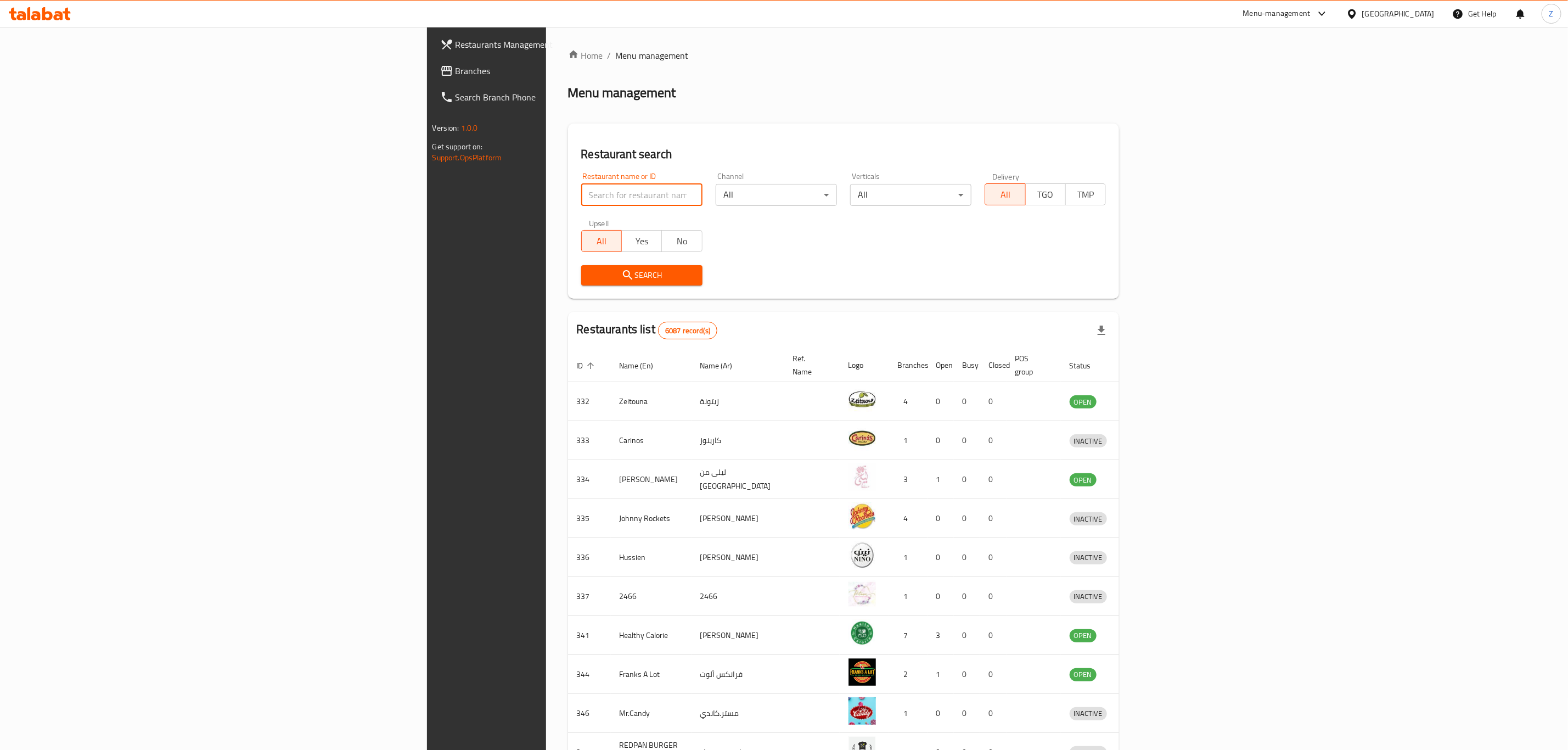
click at [581, 185] on input "search" at bounding box center [641, 195] width 121 height 22
click button "Search" at bounding box center [641, 275] width 121 height 20
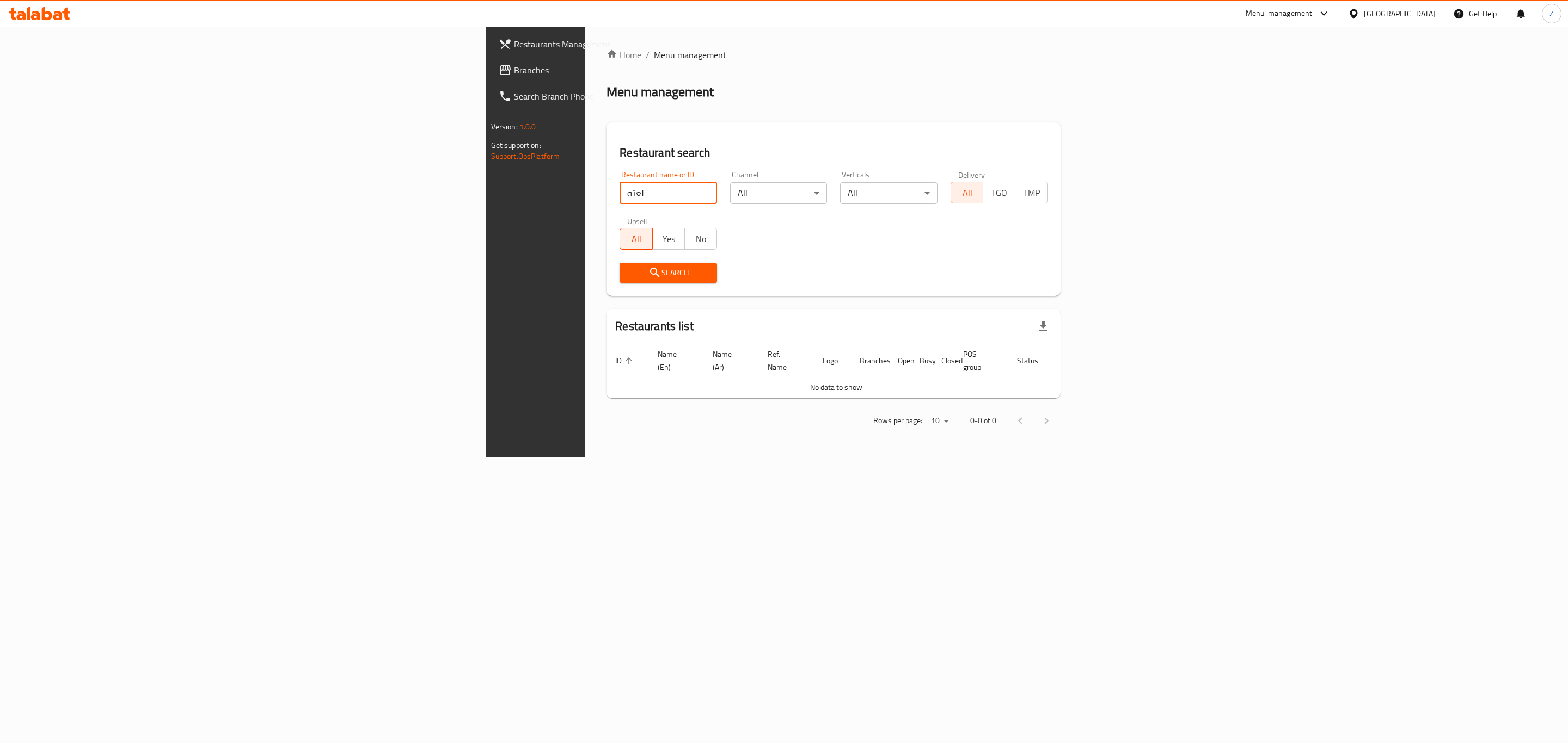
click at [619, 195] on input "لعته" at bounding box center [668, 193] width 98 height 22
type input "guji"
click button "Search" at bounding box center [668, 273] width 98 height 20
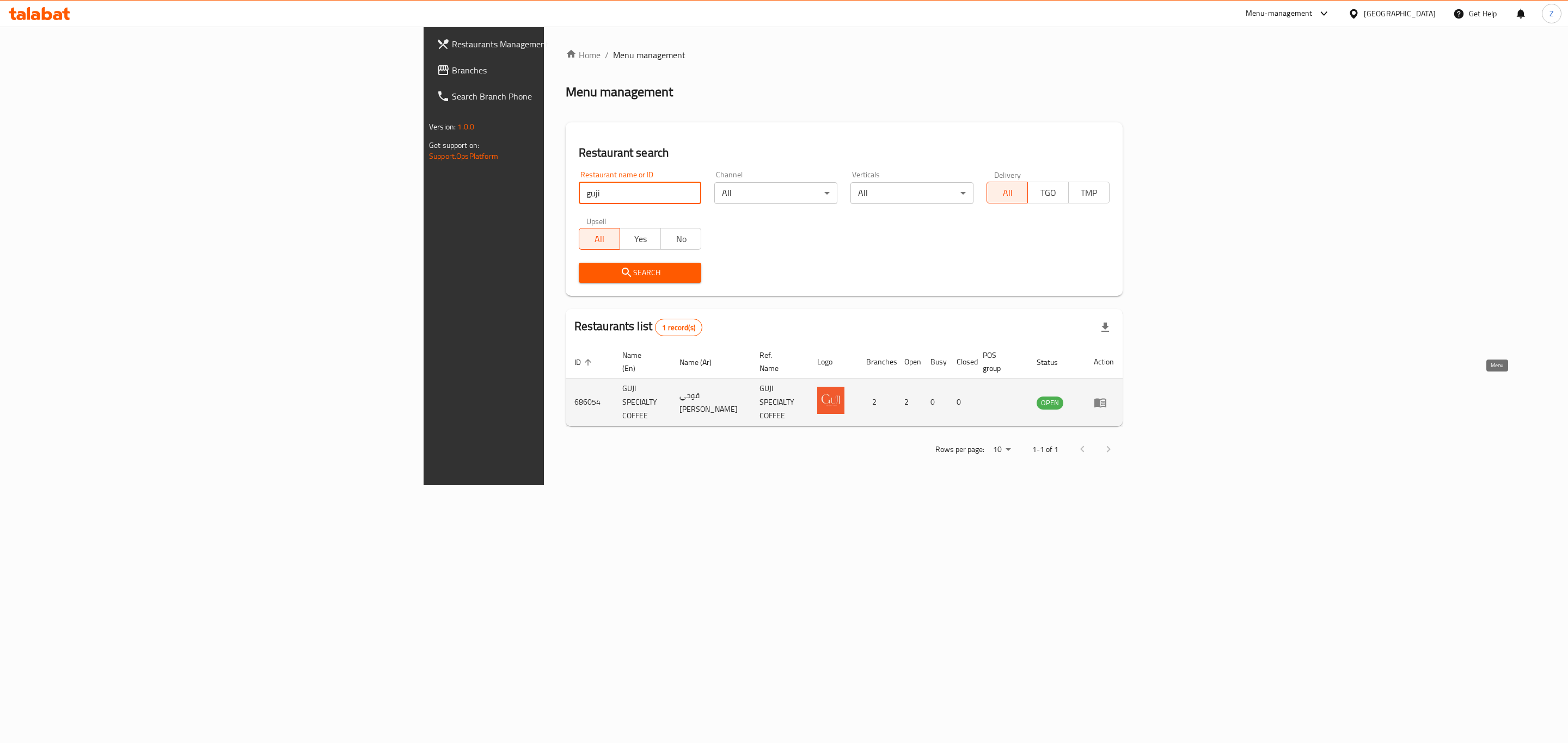
click at [1044, 398] on icon "enhanced table" at bounding box center [1100, 403] width 12 height 9
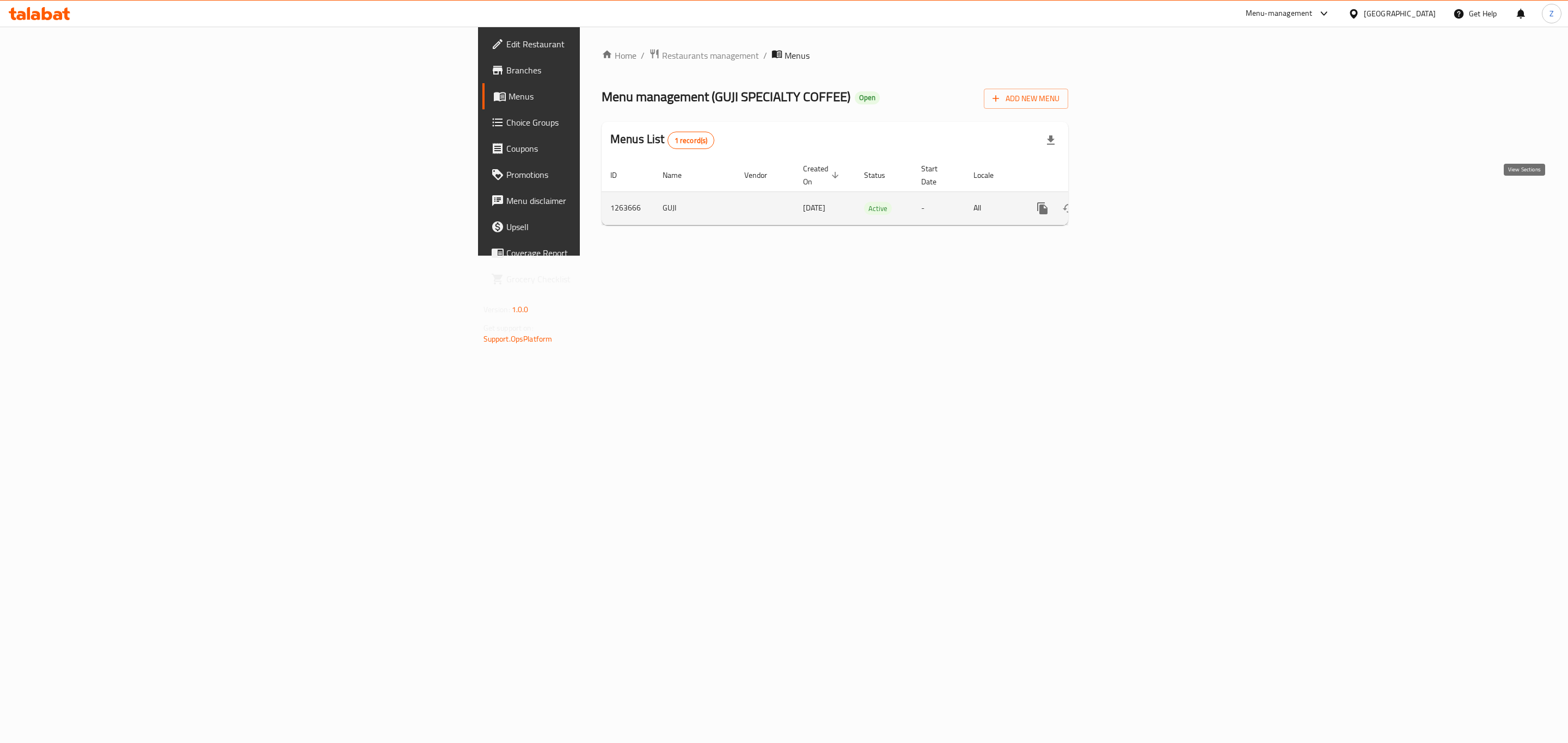
click at [1044, 202] on icon "enhanced table" at bounding box center [1121, 208] width 13 height 13
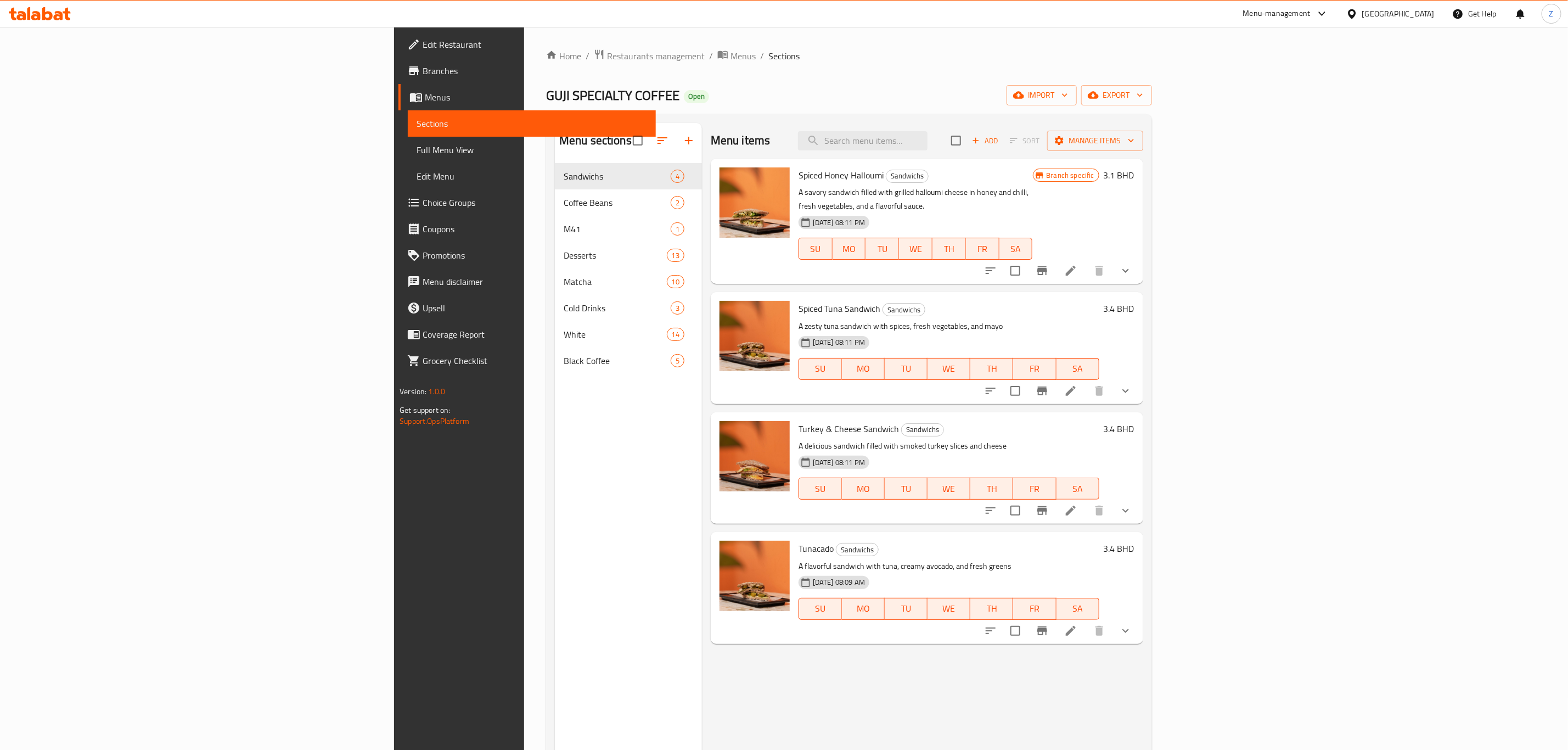
click at [988, 153] on div "Menu items Add Sort Manage items" at bounding box center [927, 141] width 433 height 36
click at [927, 150] on input "search" at bounding box center [863, 141] width 130 height 19
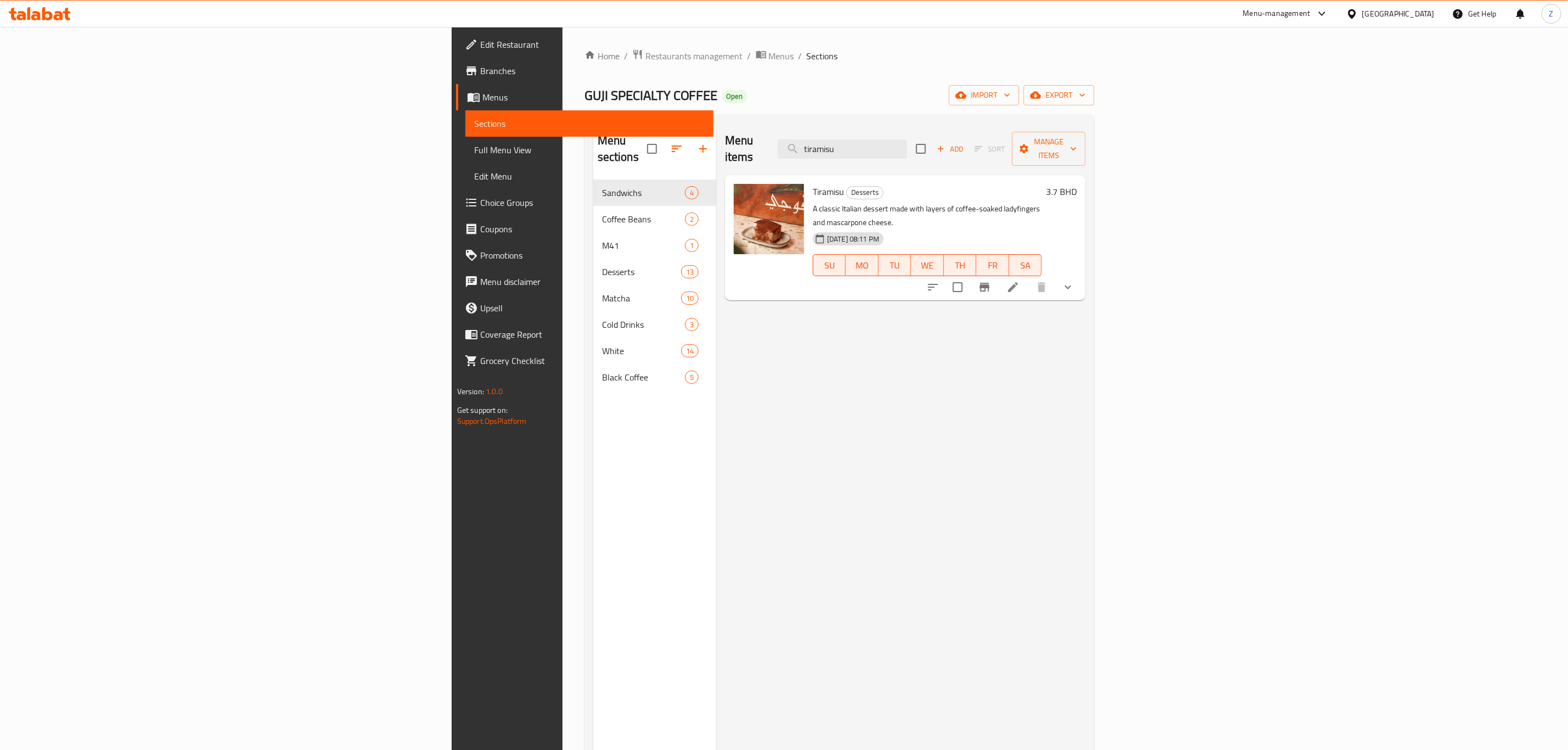
type input "tiramisu"
click at [1053, 184] on h6 "3.7 BHD" at bounding box center [1061, 192] width 30 height 16
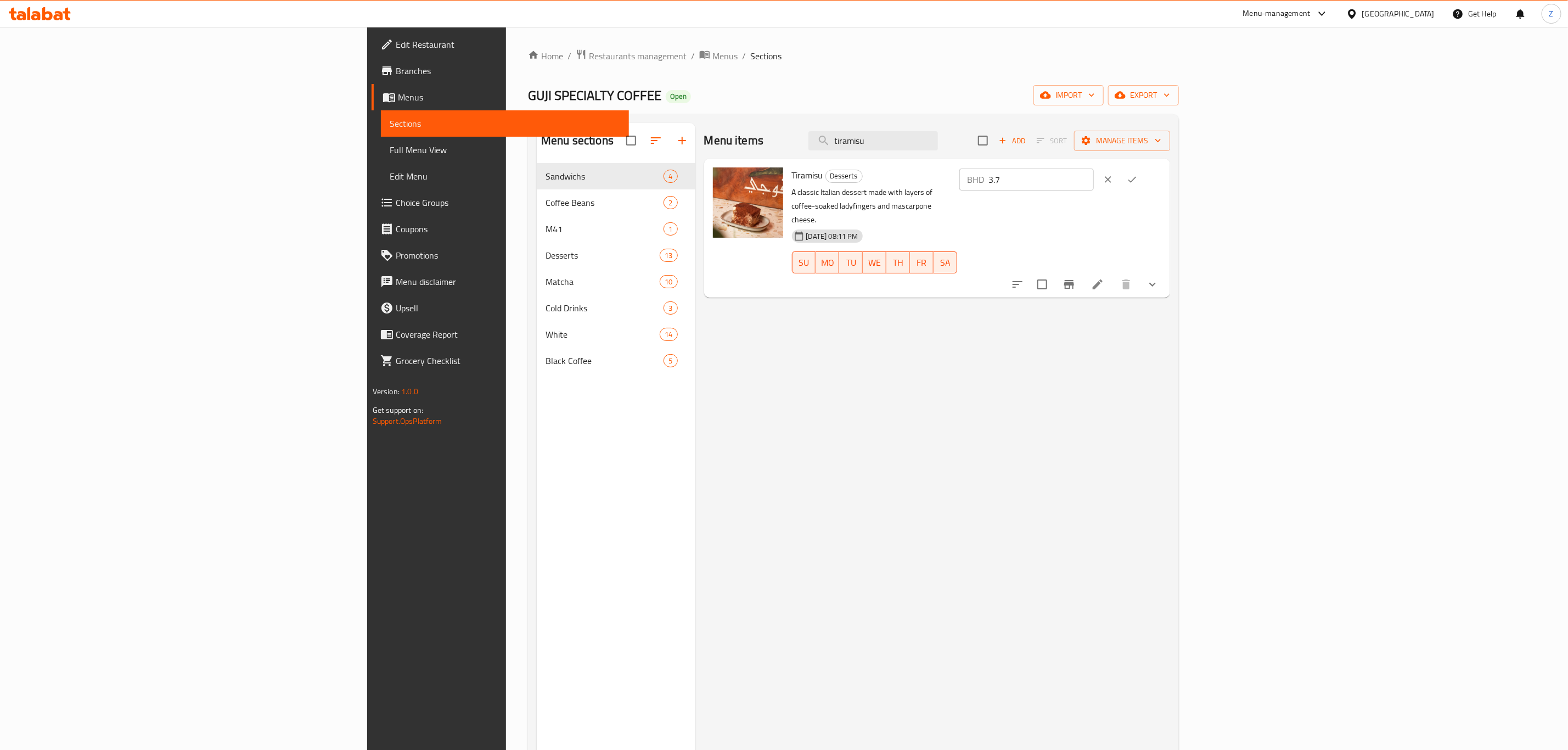
click at [1053, 182] on input "3.7" at bounding box center [1041, 180] width 106 height 22
type input "3.8"
click at [1053, 185] on icon "ok" at bounding box center [1132, 179] width 11 height 11
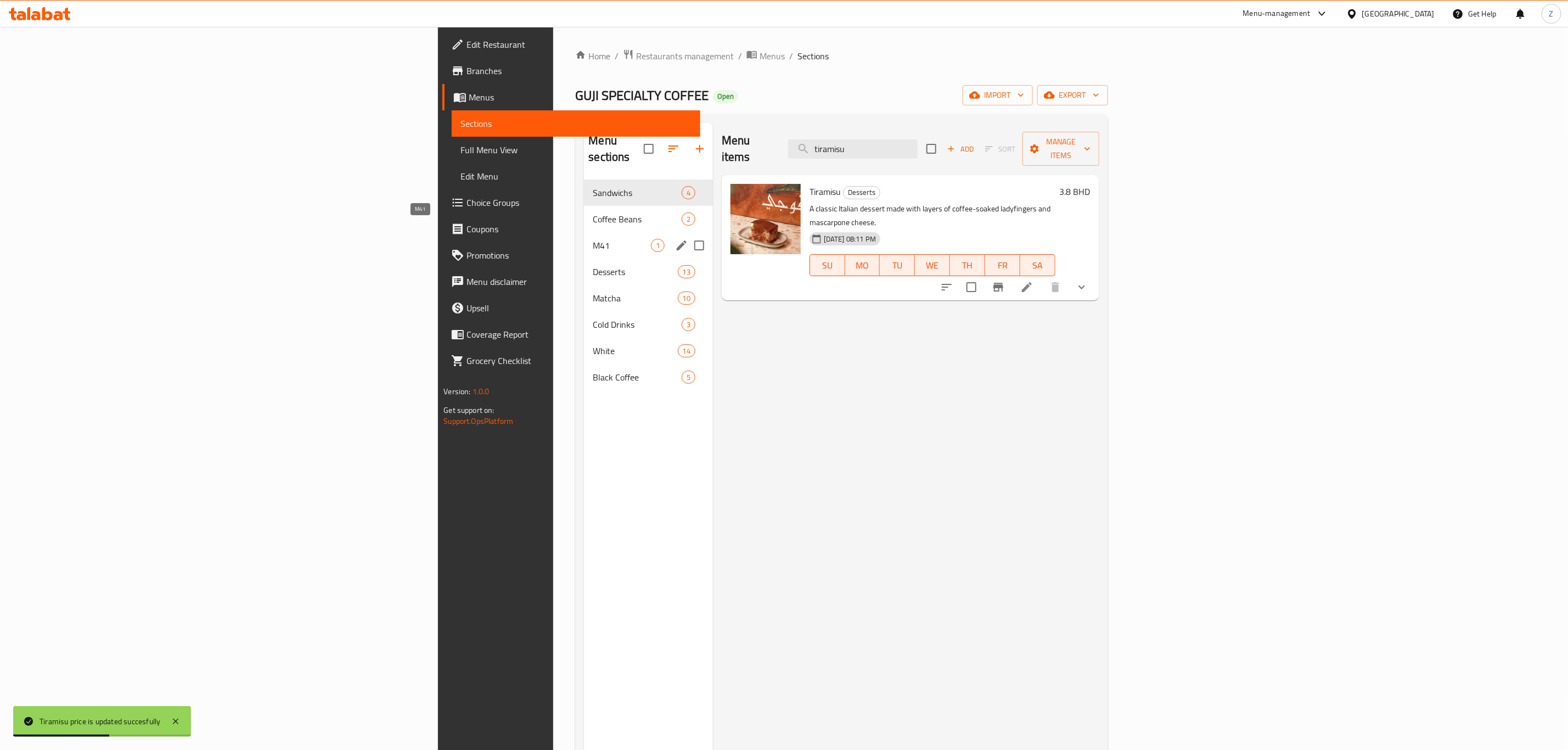
click at [593, 239] on span "M41" at bounding box center [621, 245] width 58 height 13
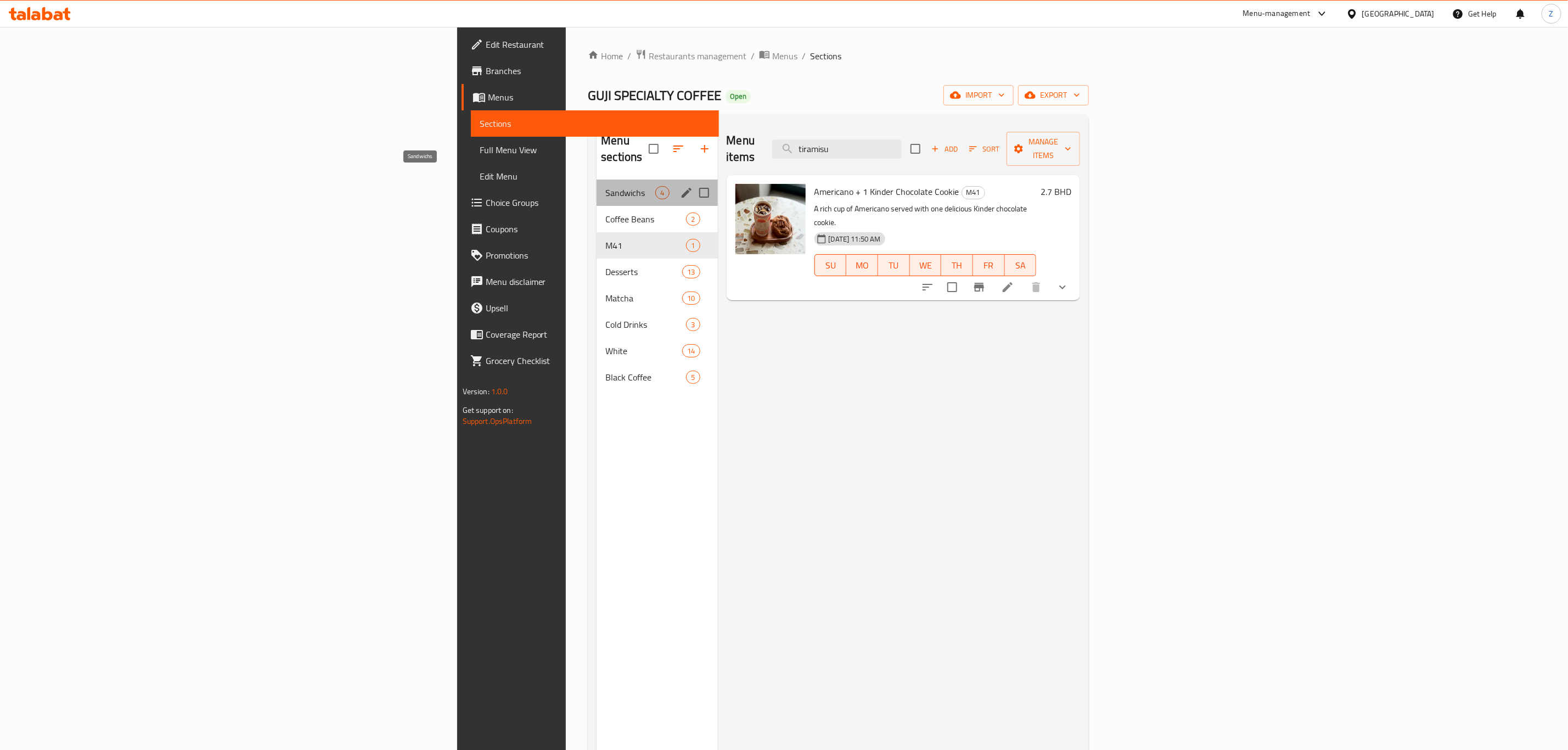
click at [606, 186] on span "Sandwichs" at bounding box center [630, 193] width 50 height 13
